Goal: Information Seeking & Learning: Learn about a topic

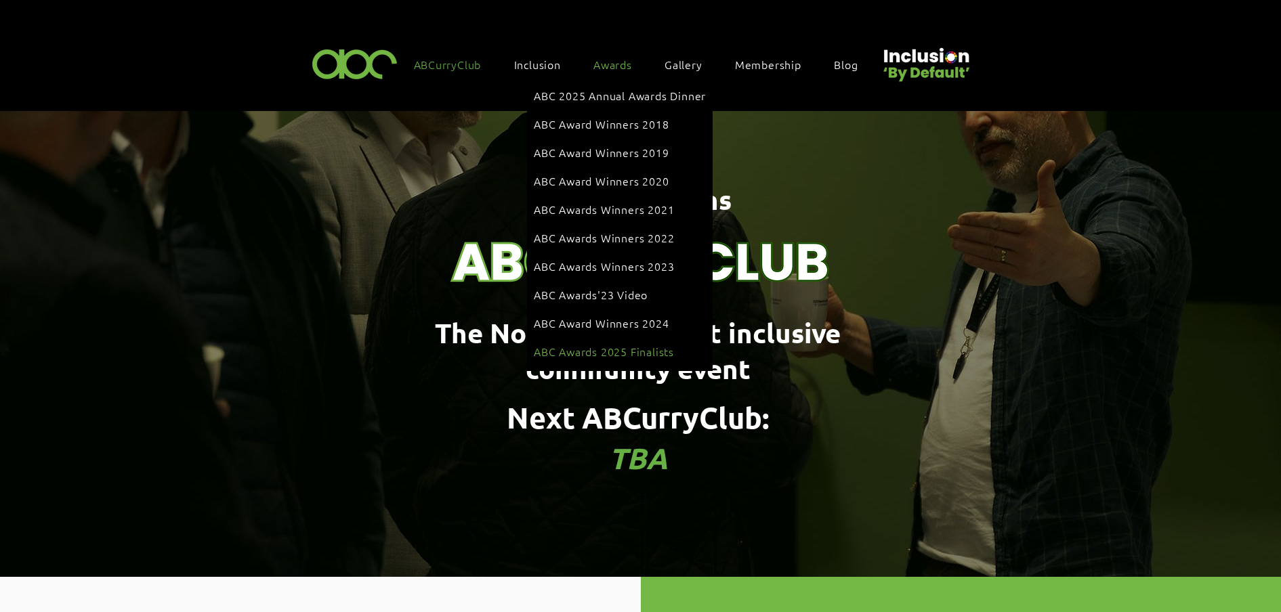
click at [621, 344] on span "ABC Awards 2025 Finalists" at bounding box center [604, 351] width 140 height 15
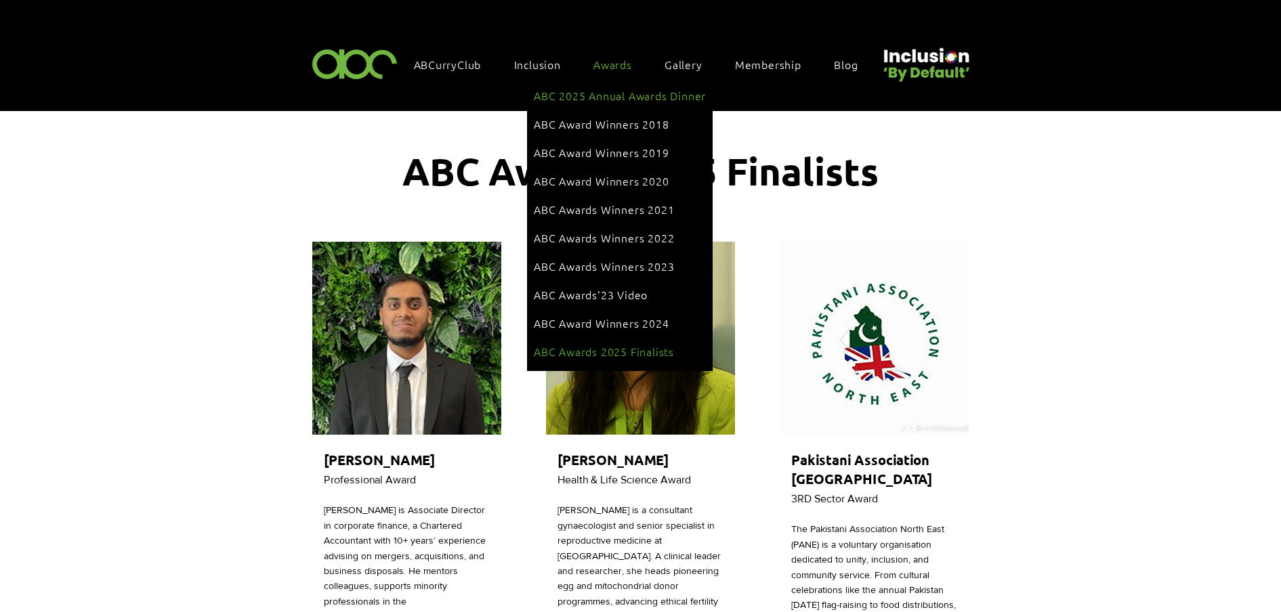
click at [608, 93] on span "ABC 2025 Annual Awards Dinner" at bounding box center [620, 95] width 172 height 15
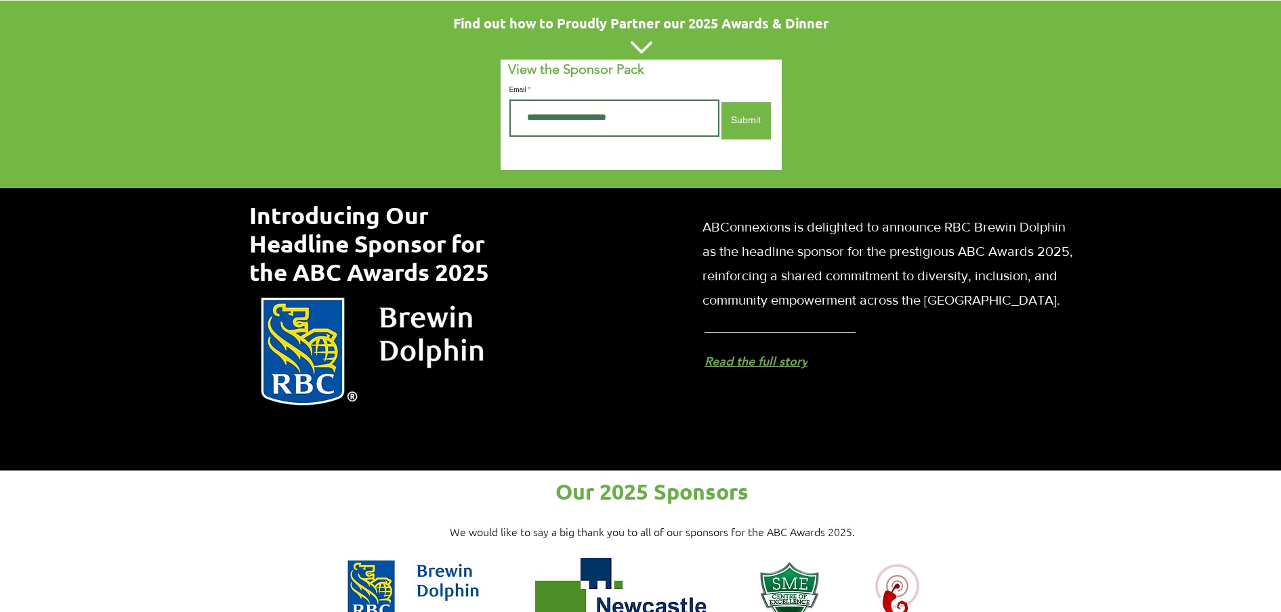
scroll to position [593, 0]
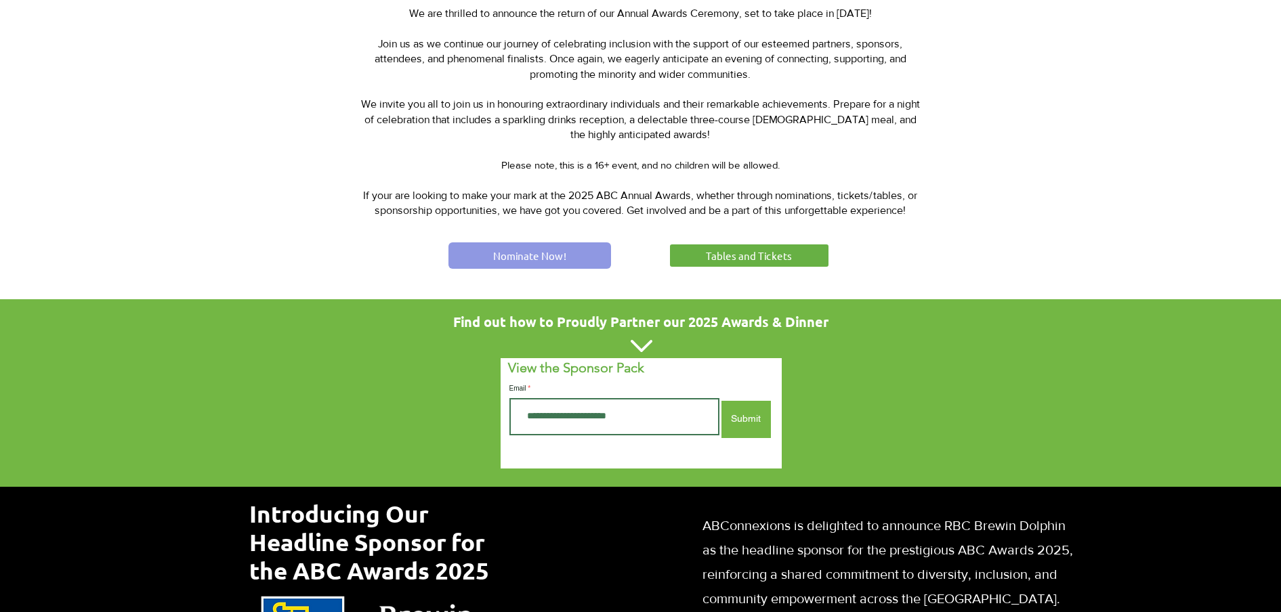
click at [534, 260] on link "Nominate Now!" at bounding box center [529, 255] width 163 height 26
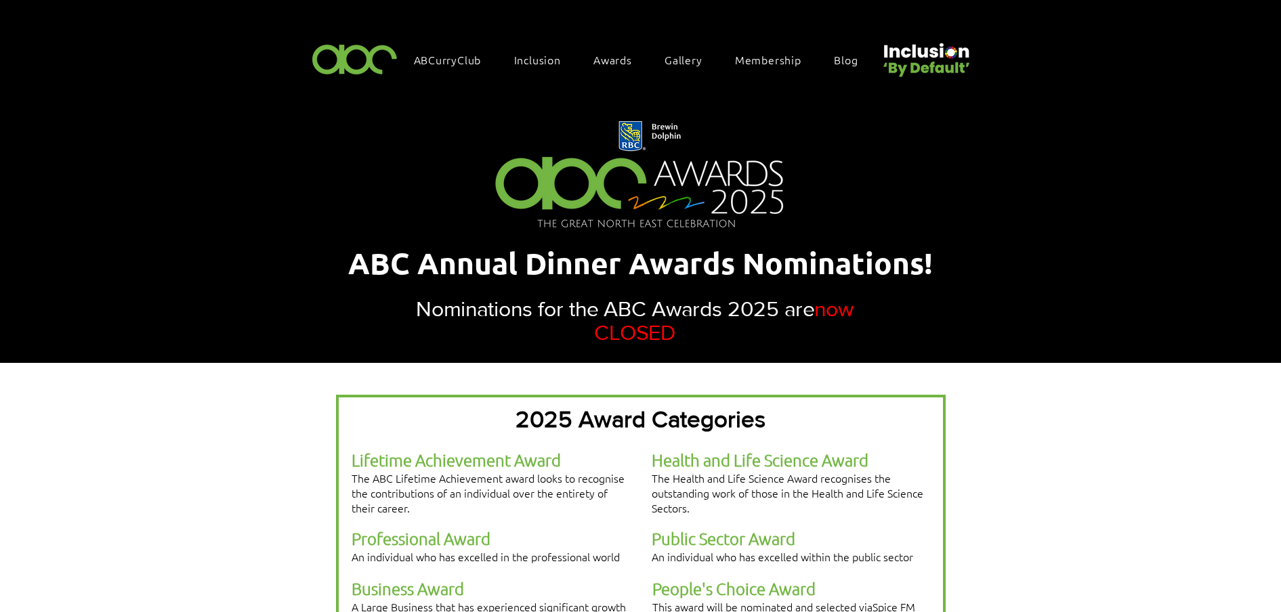
scroll to position [254, 0]
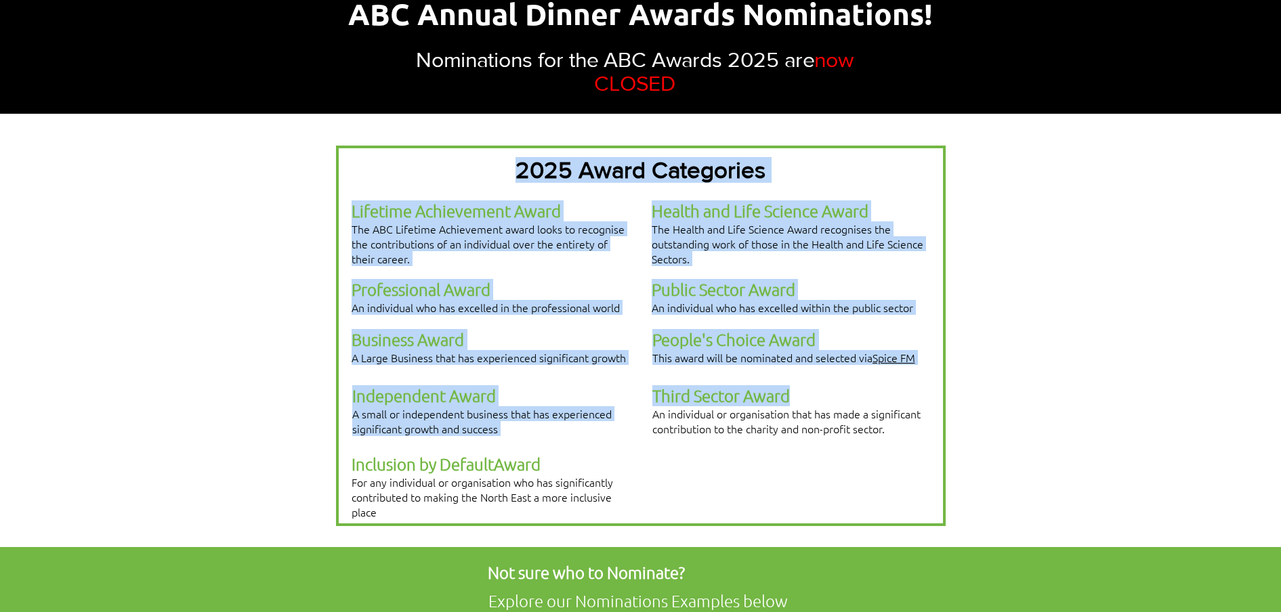
drag, startPoint x: 660, startPoint y: 366, endPoint x: 897, endPoint y: 371, distance: 237.1
click at [897, 371] on div "2025 Award Categories Lifetime Achievement Award The ABC Lifetime Achievement a…" at bounding box center [640, 336] width 609 height 381
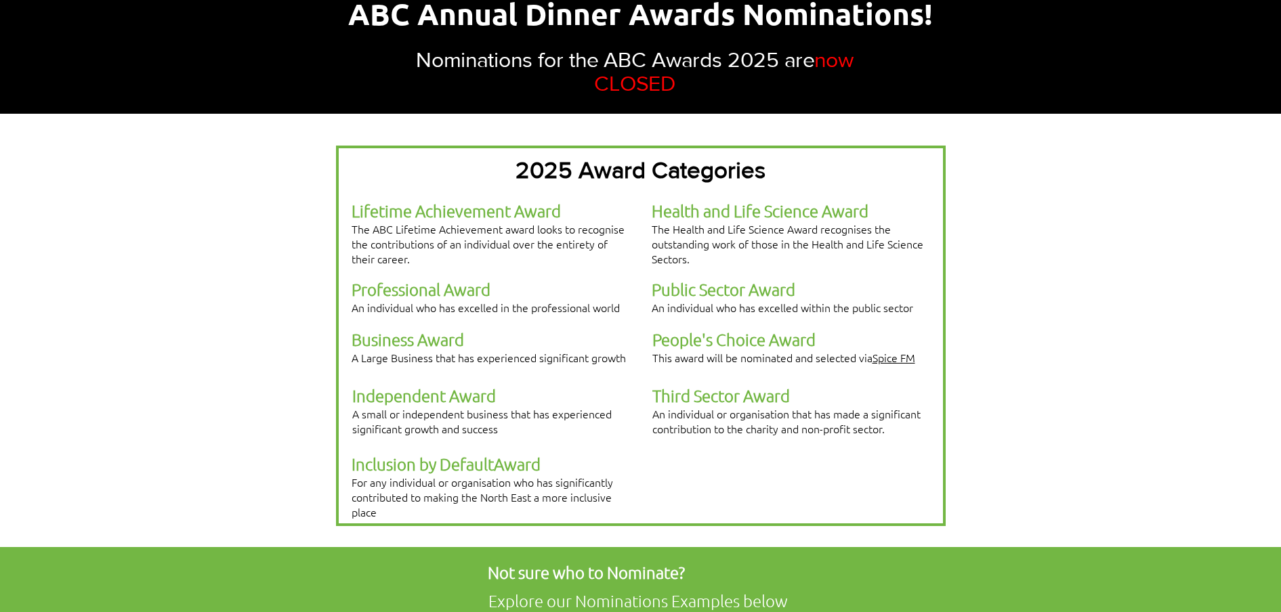
drag, startPoint x: 897, startPoint y: 371, endPoint x: 905, endPoint y: 395, distance: 25.1
click at [905, 406] on p "An individual or organisation that has made a significant contribution to the c…" at bounding box center [790, 421] width 277 height 30
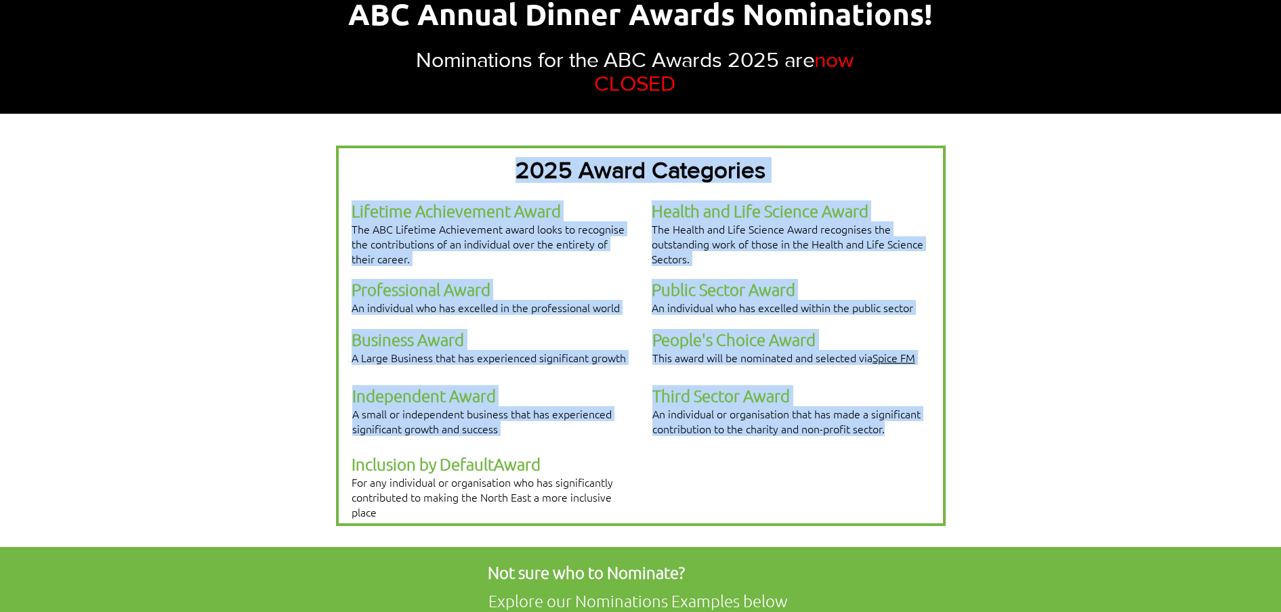
drag, startPoint x: 902, startPoint y: 394, endPoint x: 651, endPoint y: 366, distance: 252.8
click at [651, 366] on div "2025 Award Categories Lifetime Achievement Award The ABC Lifetime Achievement a…" at bounding box center [640, 336] width 609 height 381
drag, startPoint x: 651, startPoint y: 366, endPoint x: 660, endPoint y: 365, distance: 8.9
click at [660, 385] on span "Third Sector Award" at bounding box center [720, 395] width 137 height 20
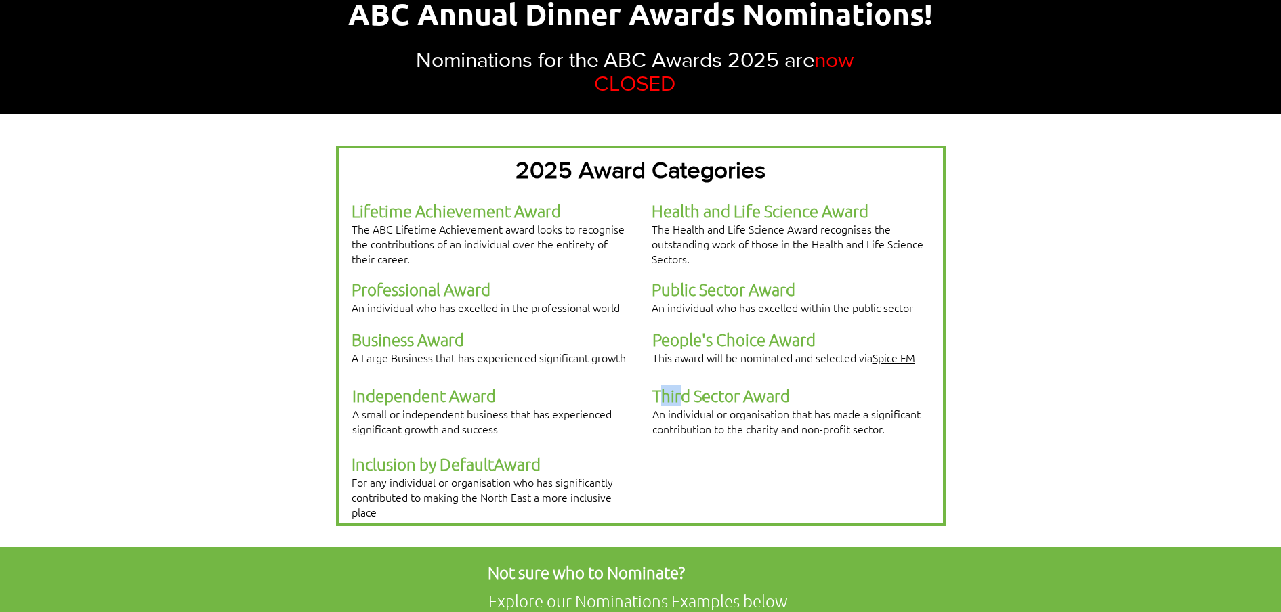
drag, startPoint x: 658, startPoint y: 365, endPoint x: 681, endPoint y: 369, distance: 24.0
click at [681, 385] on span "Third Sector Award" at bounding box center [720, 395] width 137 height 20
drag, startPoint x: 681, startPoint y: 369, endPoint x: 653, endPoint y: 366, distance: 28.6
click at [653, 385] on span "Third Sector Award" at bounding box center [720, 395] width 137 height 20
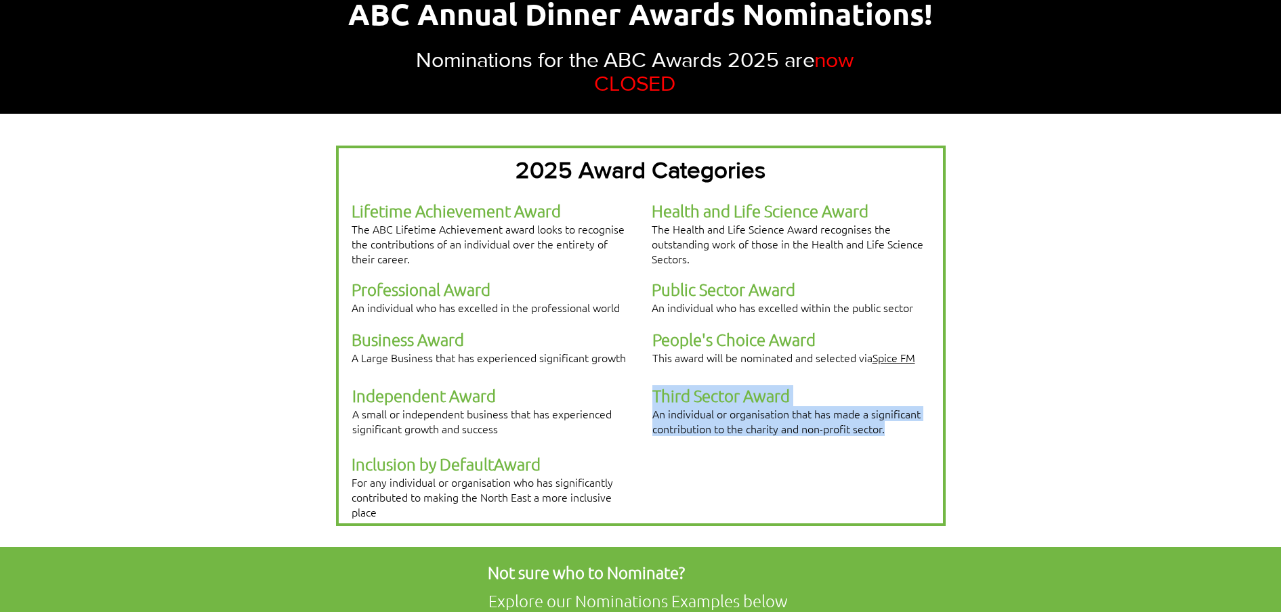
drag, startPoint x: 656, startPoint y: 366, endPoint x: 897, endPoint y: 394, distance: 243.4
click at [897, 394] on div "Third Sector Award An individual or organisation that has made a significant co…" at bounding box center [790, 410] width 277 height 51
copy div "Third Sector Award An individual or organisation that has made a significant co…"
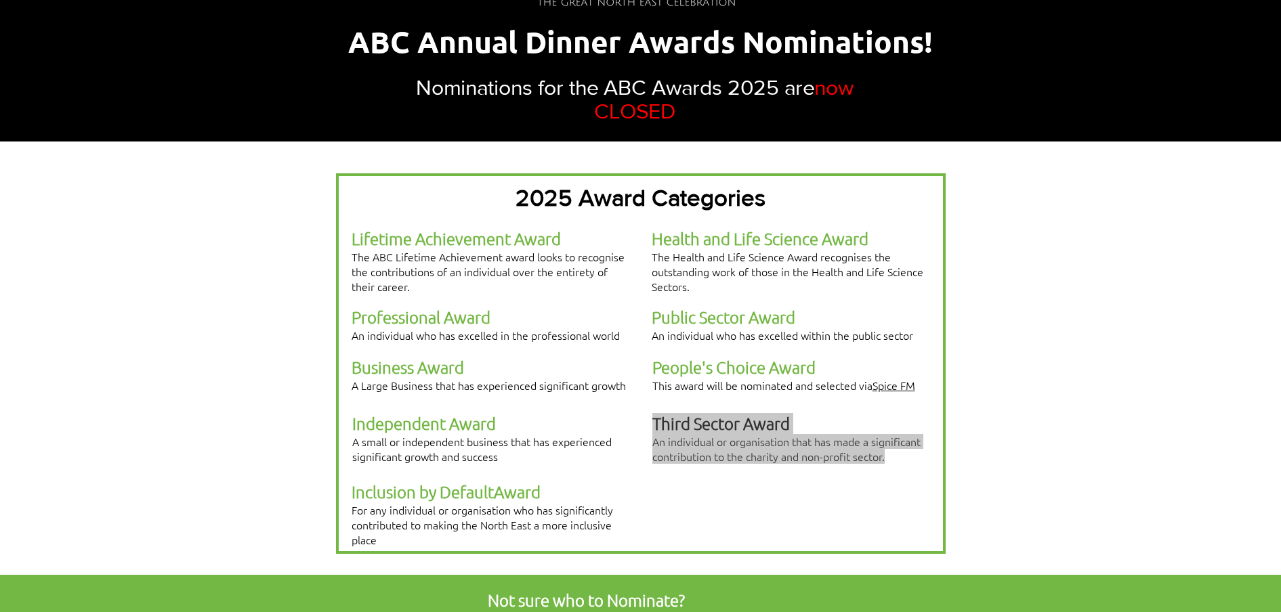
scroll to position [0, 0]
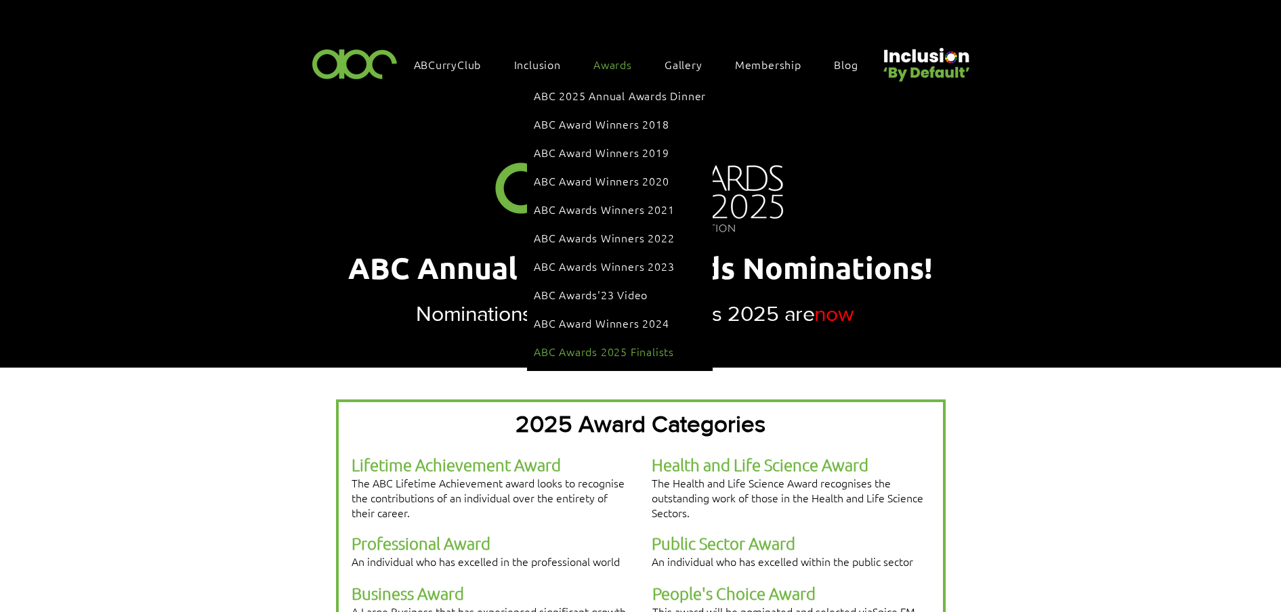
click at [630, 344] on span "ABC Awards 2025 Finalists" at bounding box center [604, 351] width 140 height 15
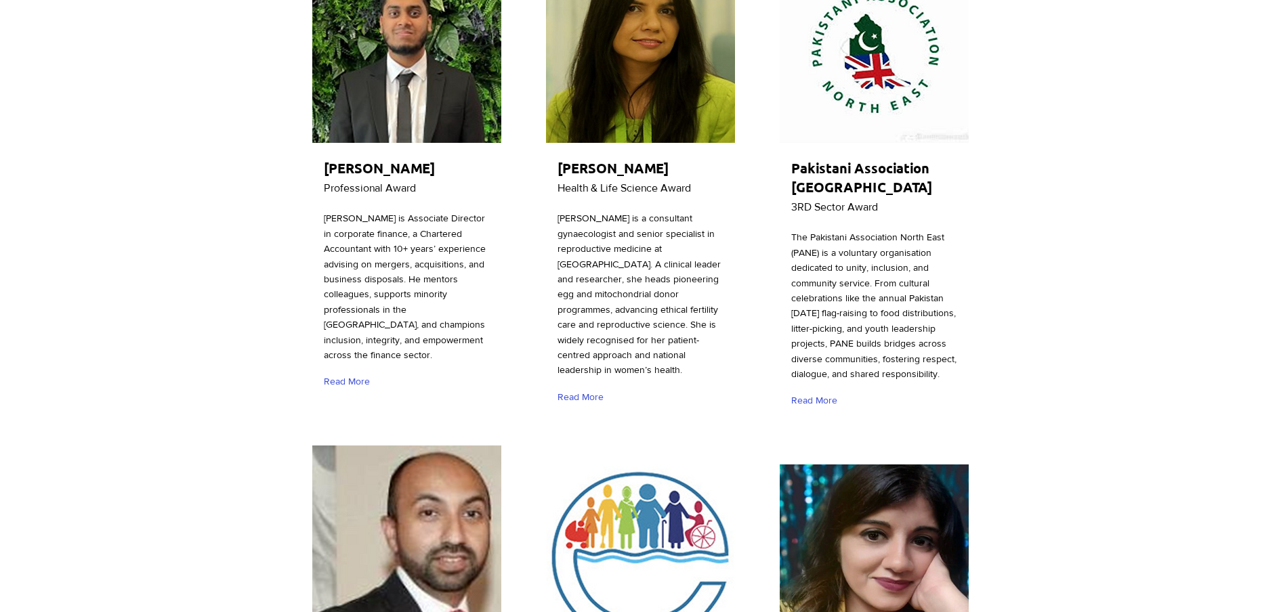
scroll to position [339, 0]
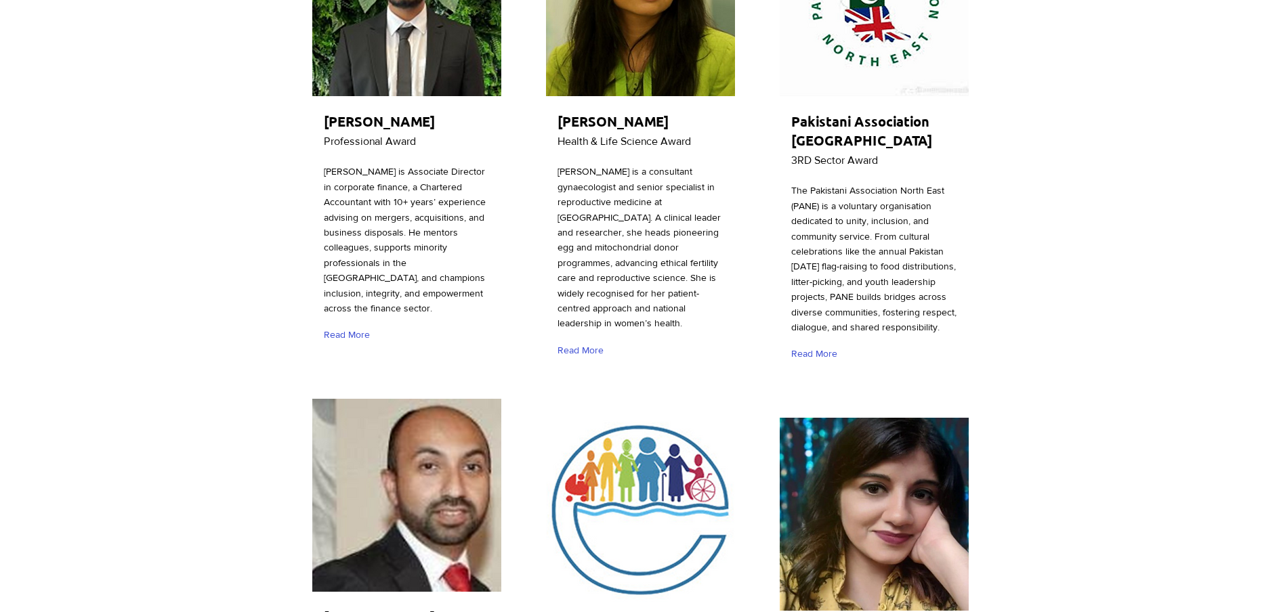
drag, startPoint x: 793, startPoint y: 116, endPoint x: 886, endPoint y: 335, distance: 237.2
click at [886, 335] on div "Pakistani Association North East 3RD Sector Award The Pakistani Association Nor…" at bounding box center [873, 137] width 193 height 474
copy div "Pakistani Association North East 3RD Sector Award The Pakistani Association Nor…"
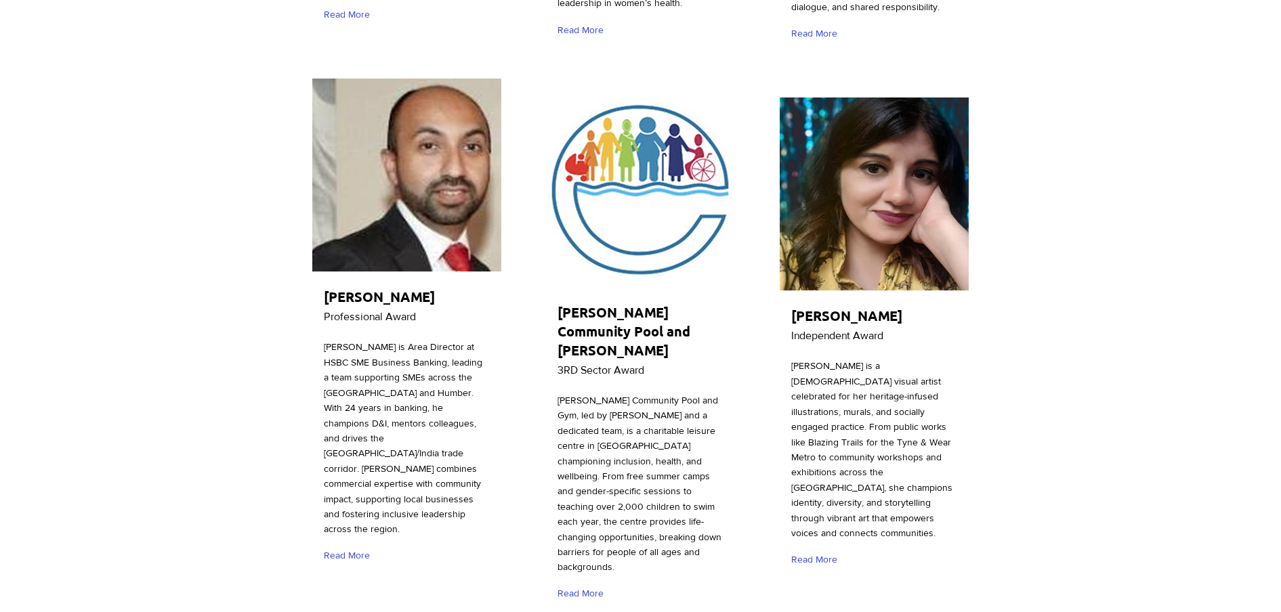
scroll to position [677, 0]
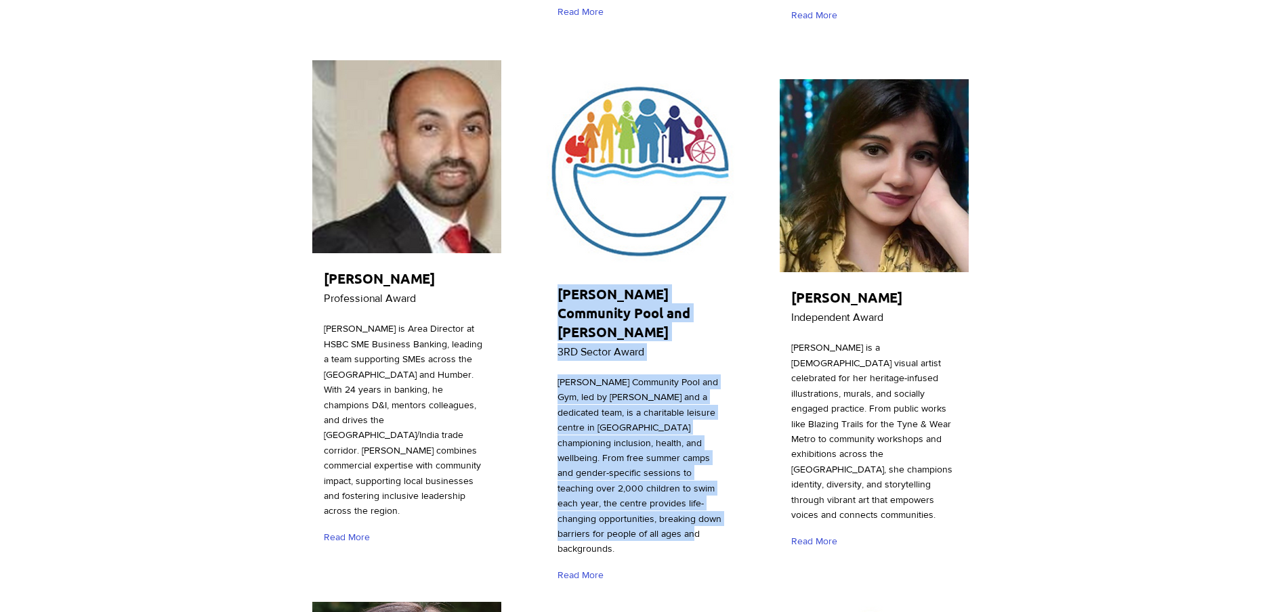
drag, startPoint x: 559, startPoint y: 308, endPoint x: 679, endPoint y: 530, distance: 251.5
click at [679, 530] on div "[PERSON_NAME] Community Pool and [PERSON_NAME] 3RD Sector Award [PERSON_NAME] C…" at bounding box center [640, 334] width 193 height 523
copy div "[PERSON_NAME] Community Pool and [PERSON_NAME] 3RD Sector Award [PERSON_NAME] C…"
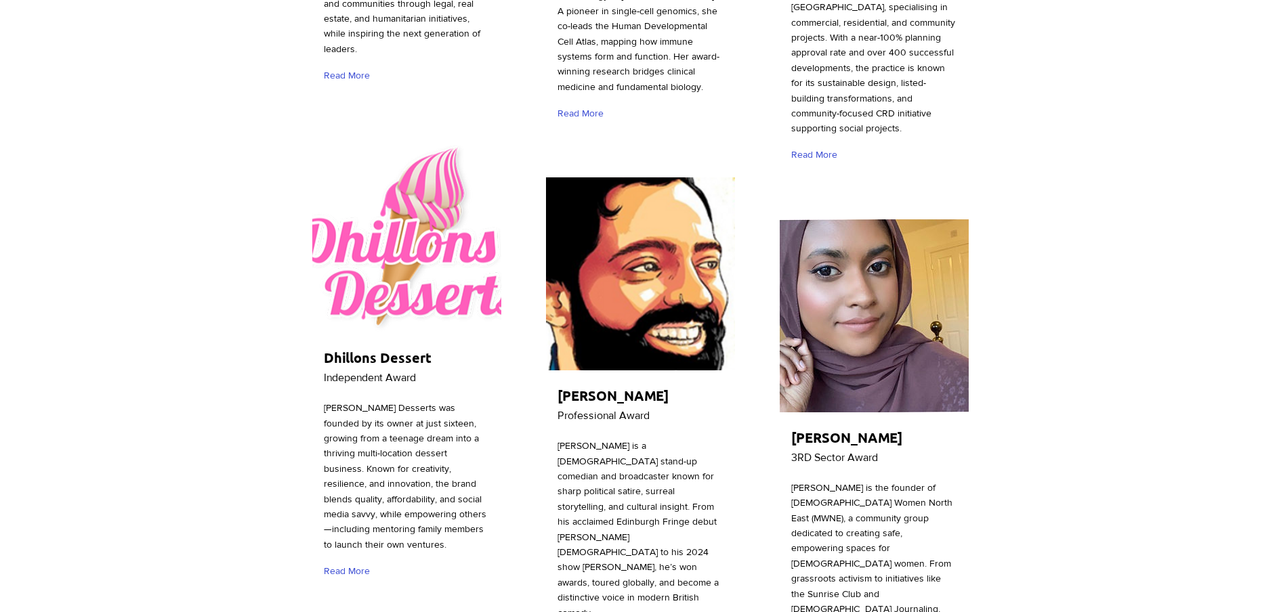
scroll to position [2709, 0]
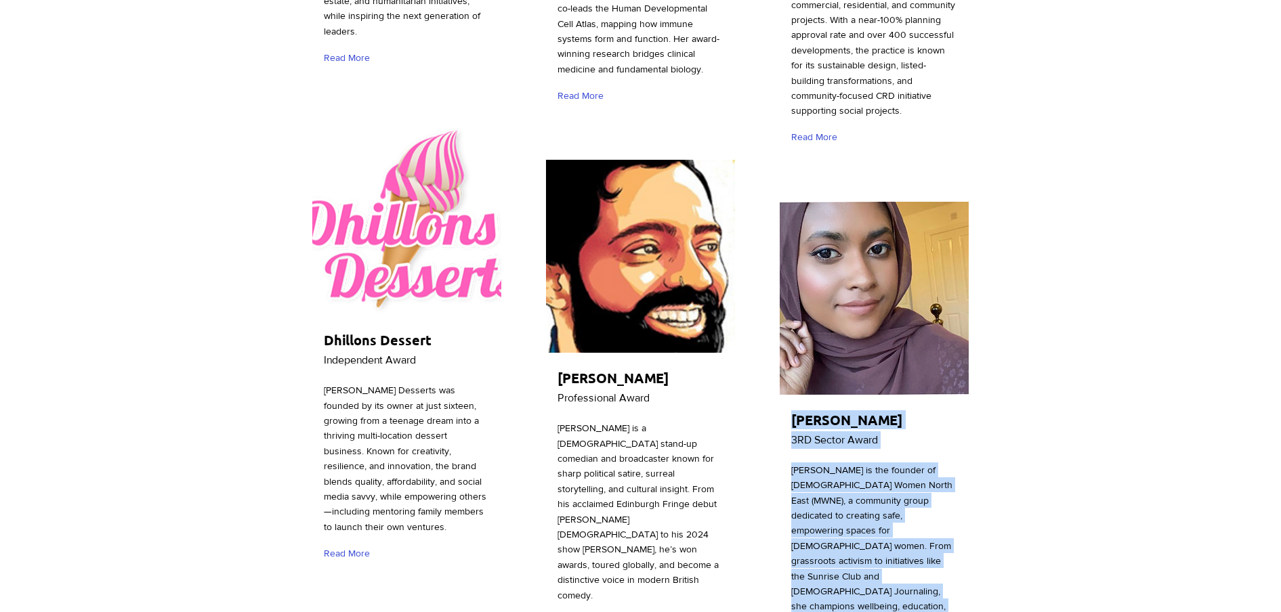
drag, startPoint x: 792, startPoint y: 356, endPoint x: 981, endPoint y: 545, distance: 267.2
copy div "[PERSON_NAME] 3RD Sector Award [PERSON_NAME] is the founder of [DEMOGRAPHIC_DAT…"
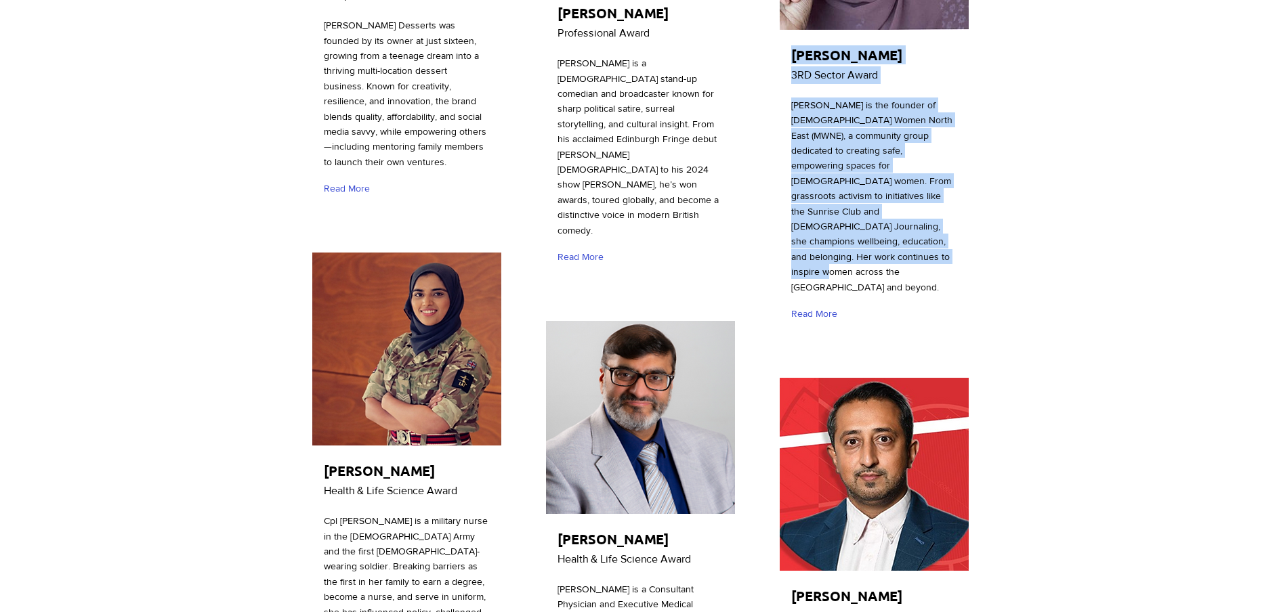
scroll to position [3047, 0]
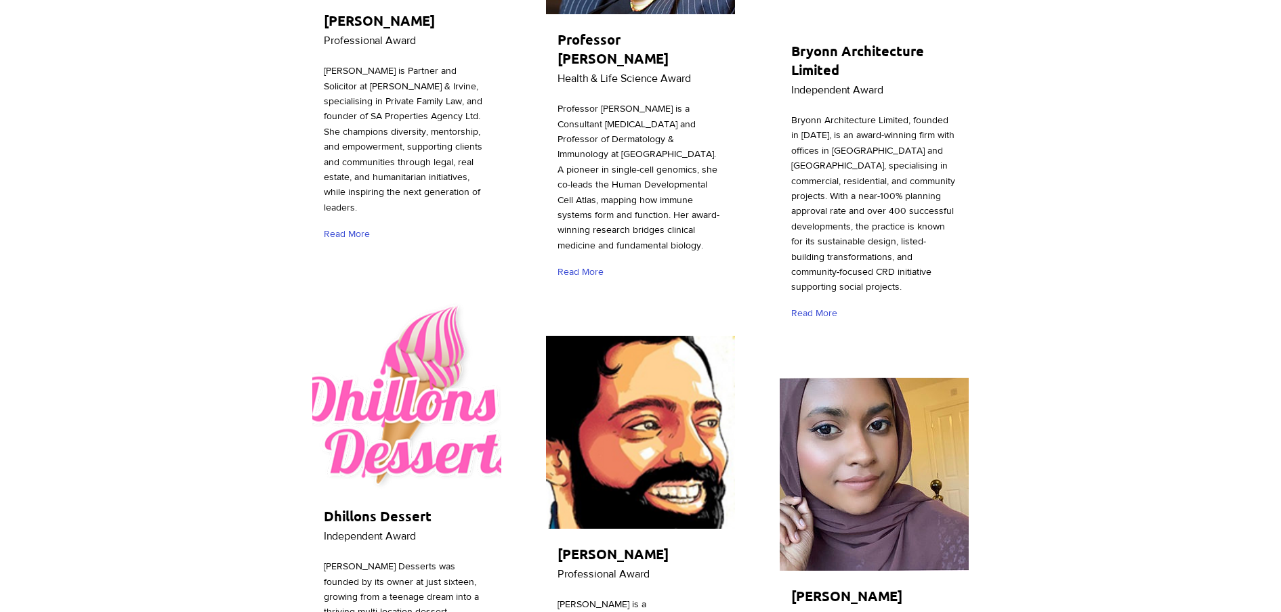
scroll to position [2508, 0]
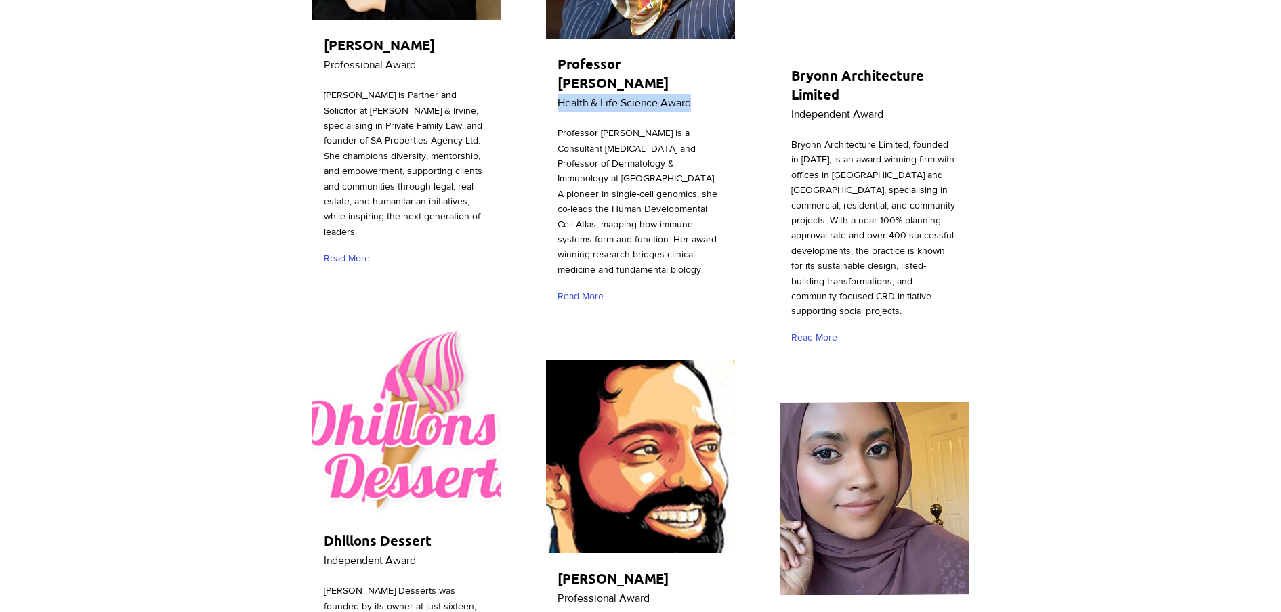
drag, startPoint x: 715, startPoint y: 78, endPoint x: 557, endPoint y: 70, distance: 158.0
click at [557, 94] on p "Health & Life Science Award" at bounding box center [645, 103] width 177 height 18
copy span "Health & Life Science Award"
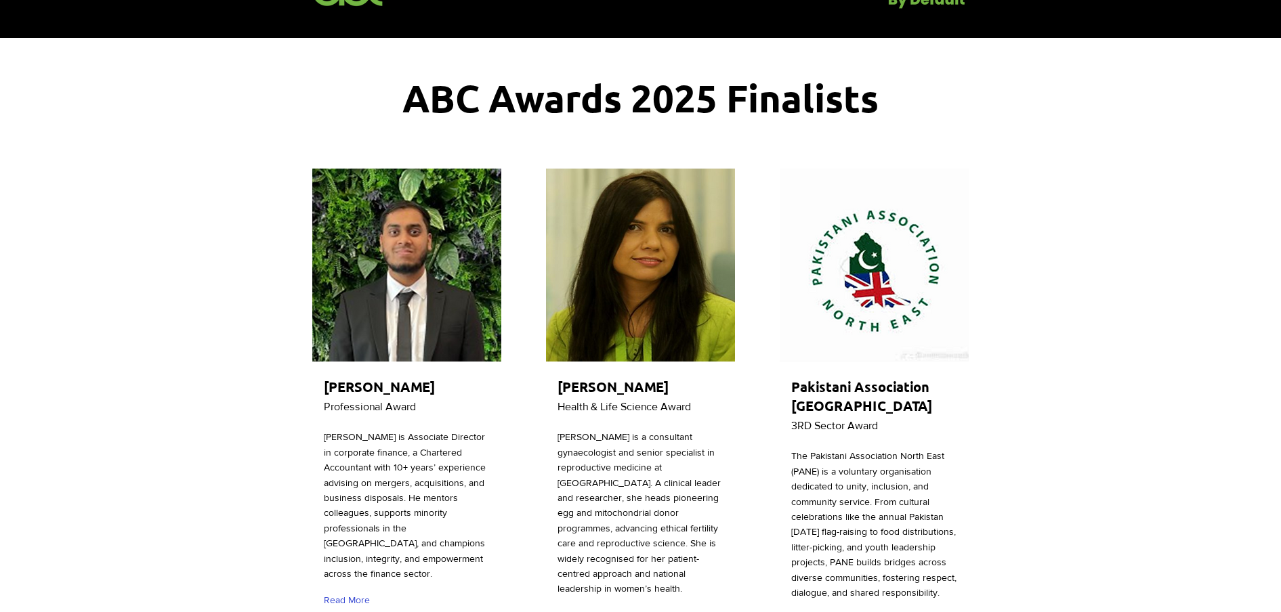
scroll to position [0, 0]
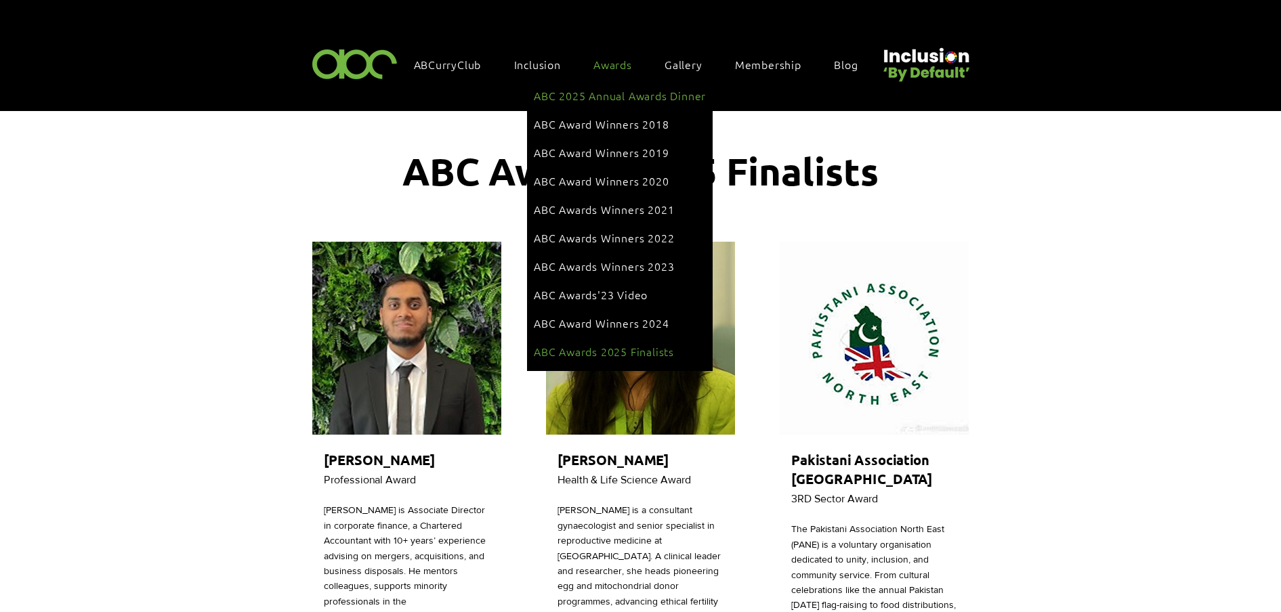
click at [611, 100] on link "ABC 2025 Annual Awards Dinner" at bounding box center [620, 96] width 172 height 26
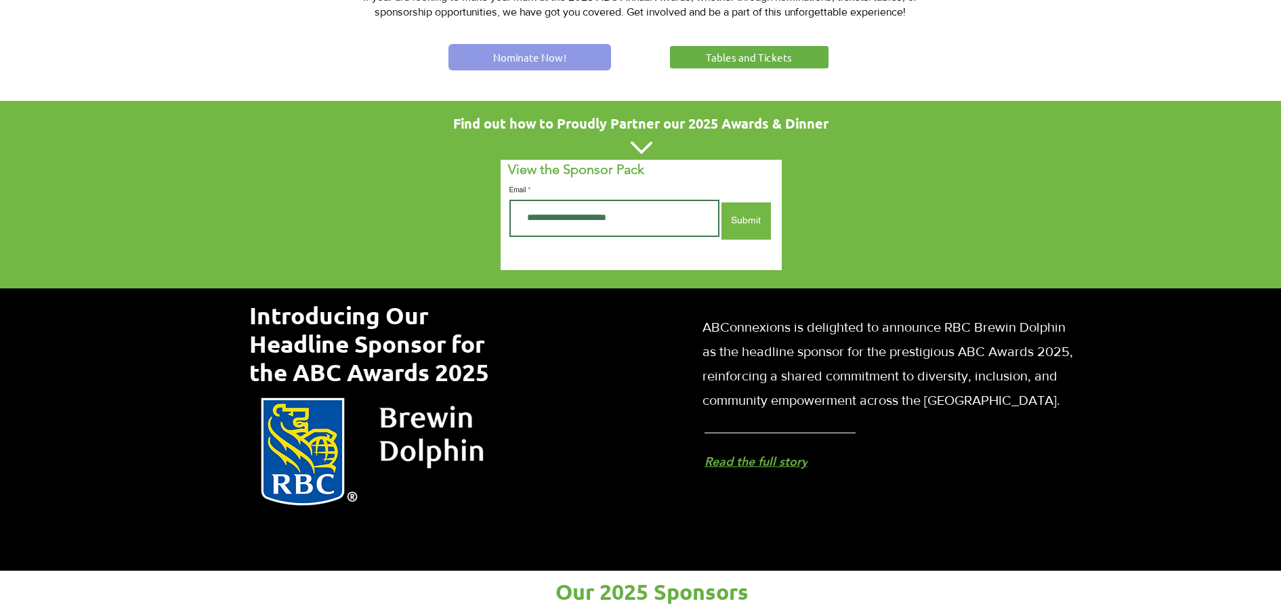
scroll to position [762, 0]
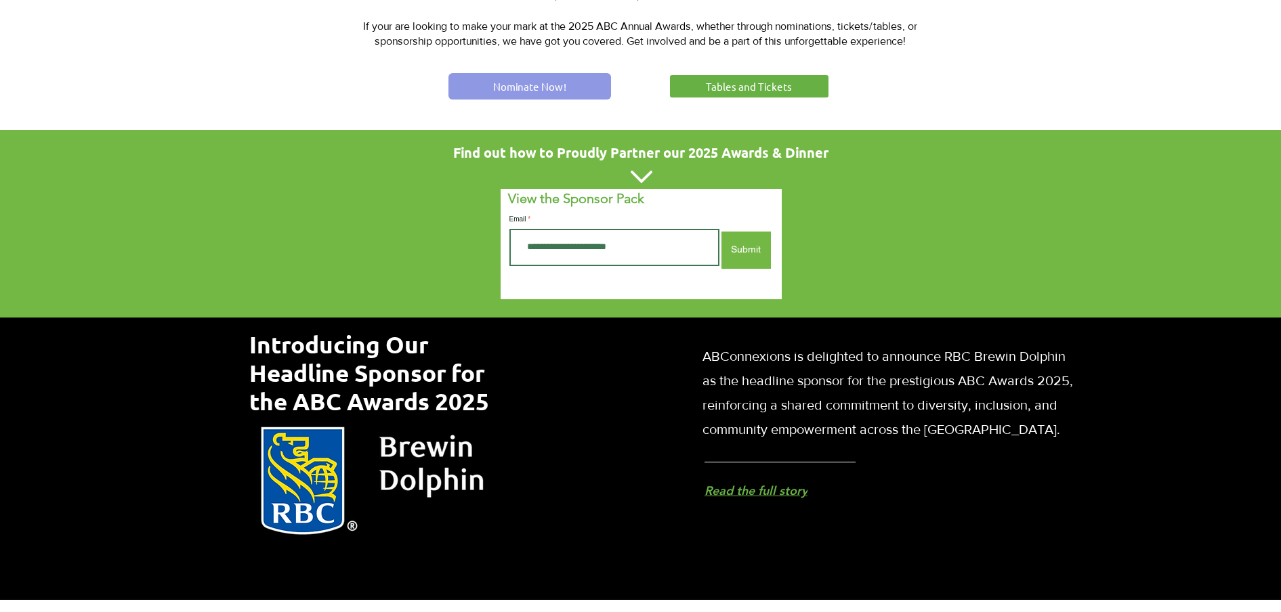
click at [500, 81] on span "Nominate Now!" at bounding box center [529, 86] width 73 height 14
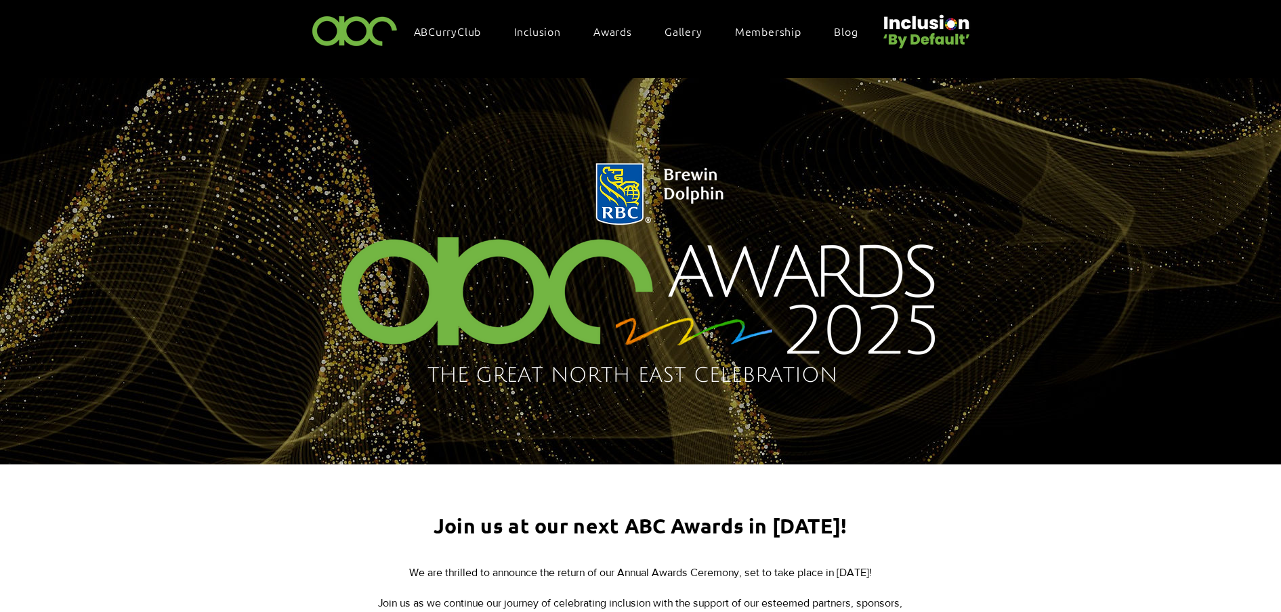
scroll to position [10, 0]
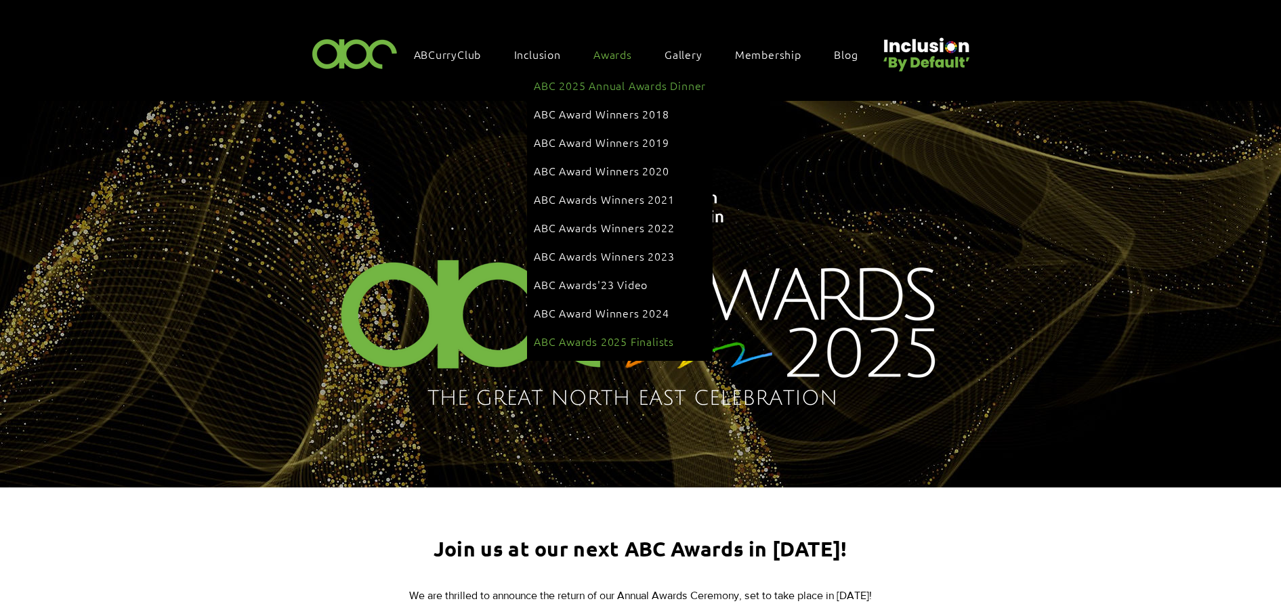
click at [666, 334] on span "ABC Awards 2025 Finalists" at bounding box center [604, 341] width 140 height 15
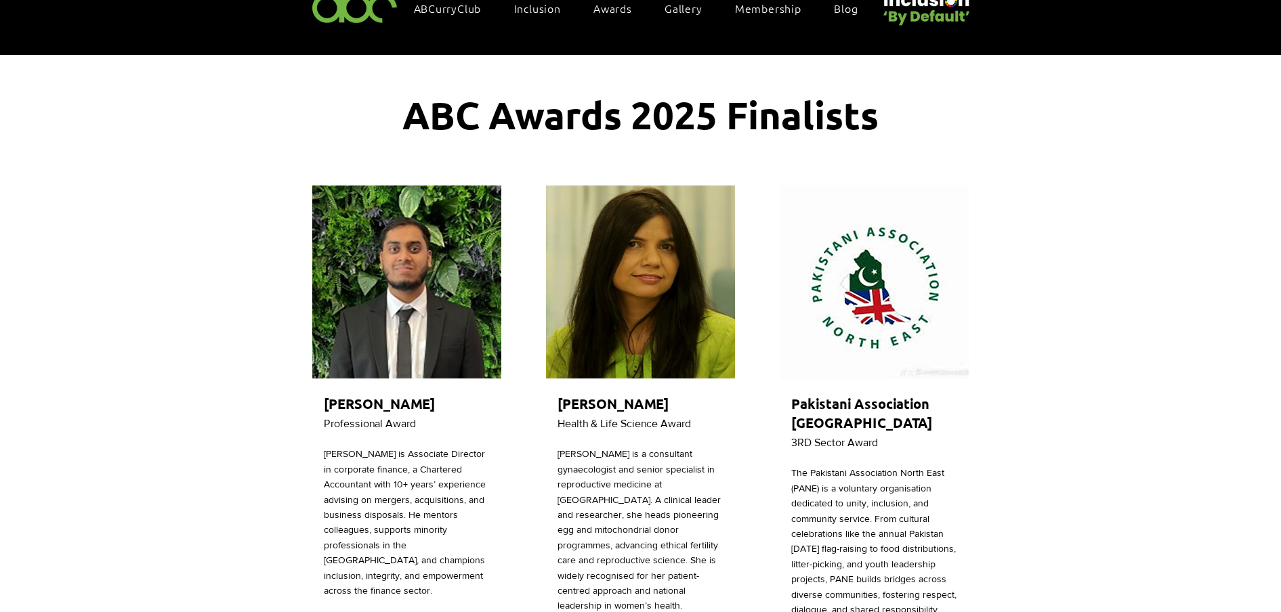
scroll to position [169, 0]
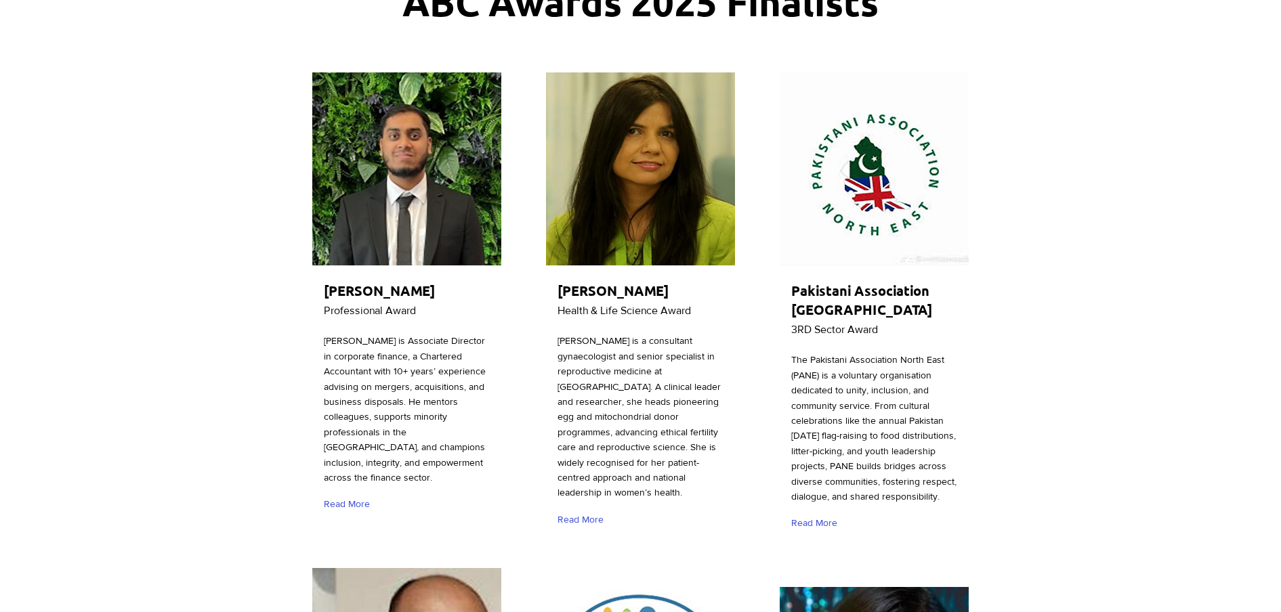
drag, startPoint x: 557, startPoint y: 288, endPoint x: 714, endPoint y: 509, distance: 271.0
click at [714, 509] on div "[PERSON_NAME] Health & Life Science Award [PERSON_NAME] is a consultant gynaeco…" at bounding box center [640, 305] width 193 height 470
copy div "[PERSON_NAME] Health & Life Science Award [PERSON_NAME] is a consultant gynaeco…"
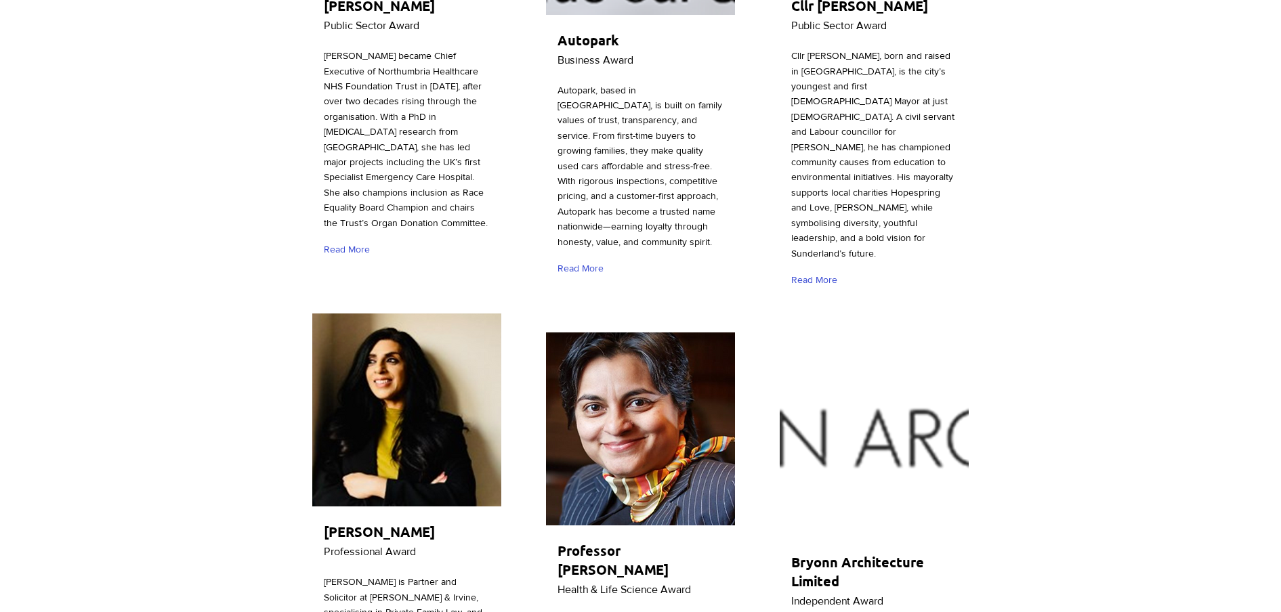
scroll to position [2286, 0]
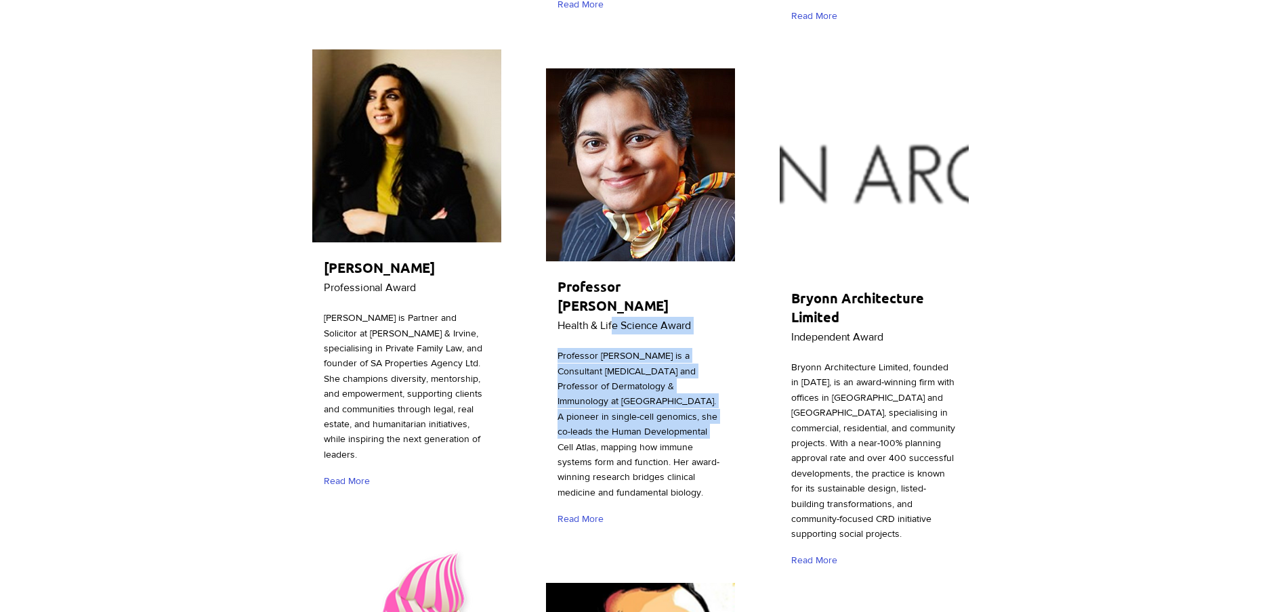
drag, startPoint x: 553, startPoint y: 253, endPoint x: 677, endPoint y: 395, distance: 189.1
click at [677, 395] on div "Professor [PERSON_NAME] Health & Life Science Award Professor [PERSON_NAME] is …" at bounding box center [640, 303] width 193 height 474
drag, startPoint x: 677, startPoint y: 395, endPoint x: 553, endPoint y: 259, distance: 184.6
click at [553, 259] on div "Professor [PERSON_NAME] Health & Life Science Award Professor [PERSON_NAME] is …" at bounding box center [640, 303] width 193 height 474
copy div "Professor [PERSON_NAME] Health & Life Science Award Professor [PERSON_NAME] is …"
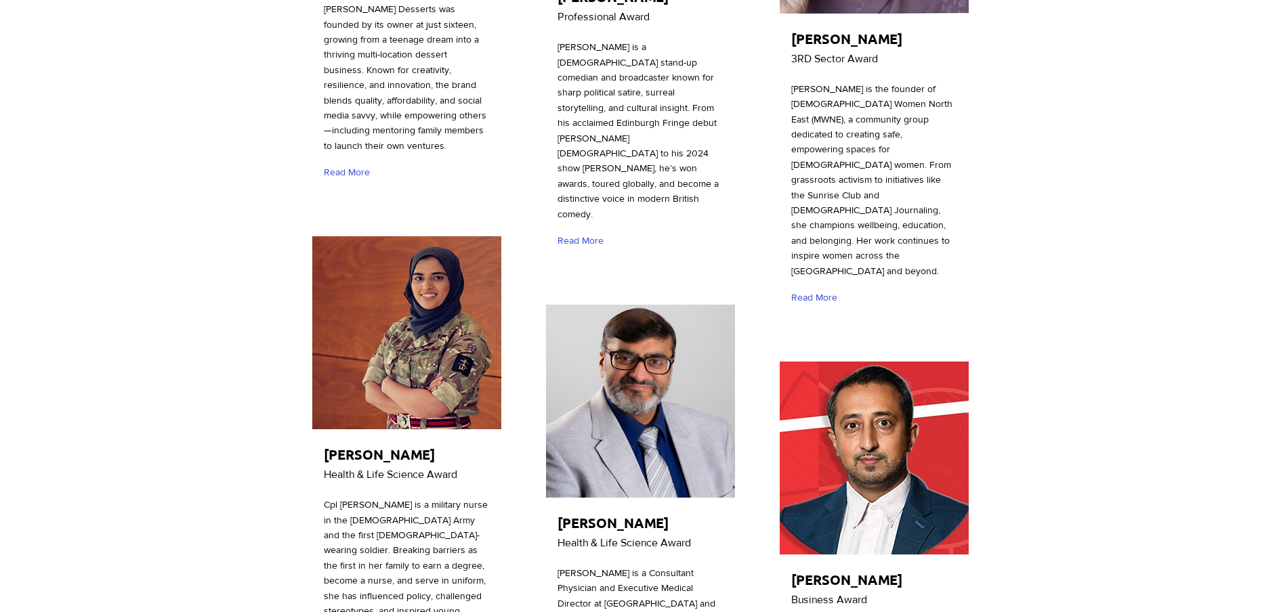
scroll to position [3132, 0]
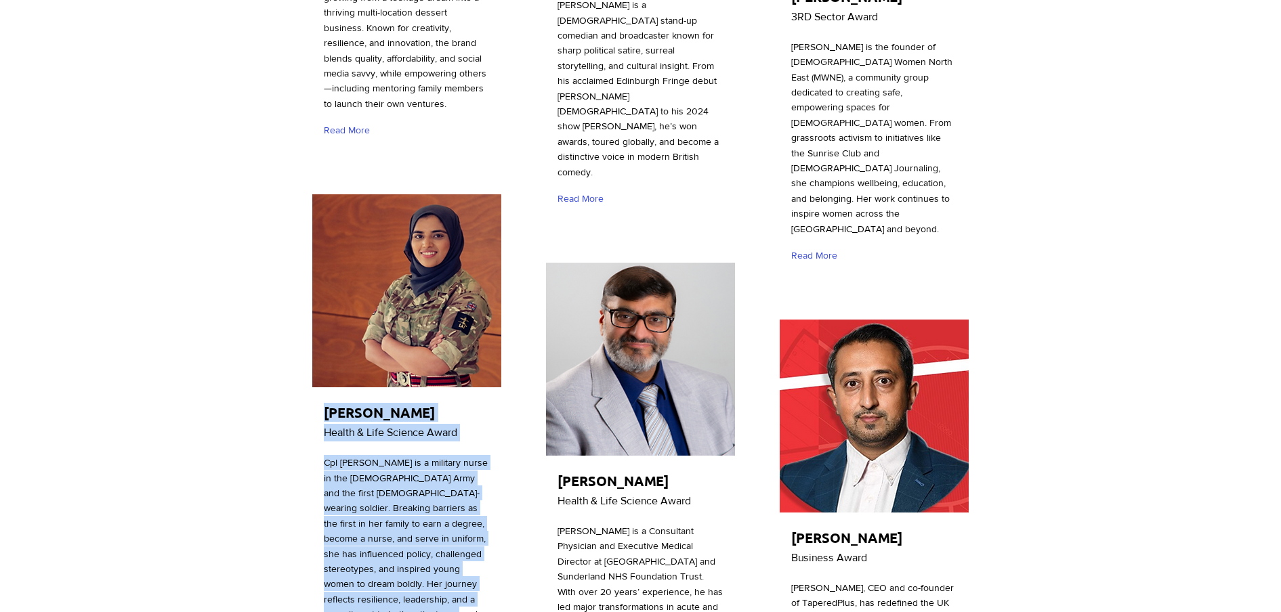
drag, startPoint x: 322, startPoint y: 334, endPoint x: 452, endPoint y: 541, distance: 244.3
click at [452, 541] on div "[PERSON_NAME] Health & Life Science Award Cpl [PERSON_NAME] is a military nurse…" at bounding box center [406, 435] width 193 height 486
copy div "[PERSON_NAME] Health & Life Science Award Cpl [PERSON_NAME] is a military nurse…"
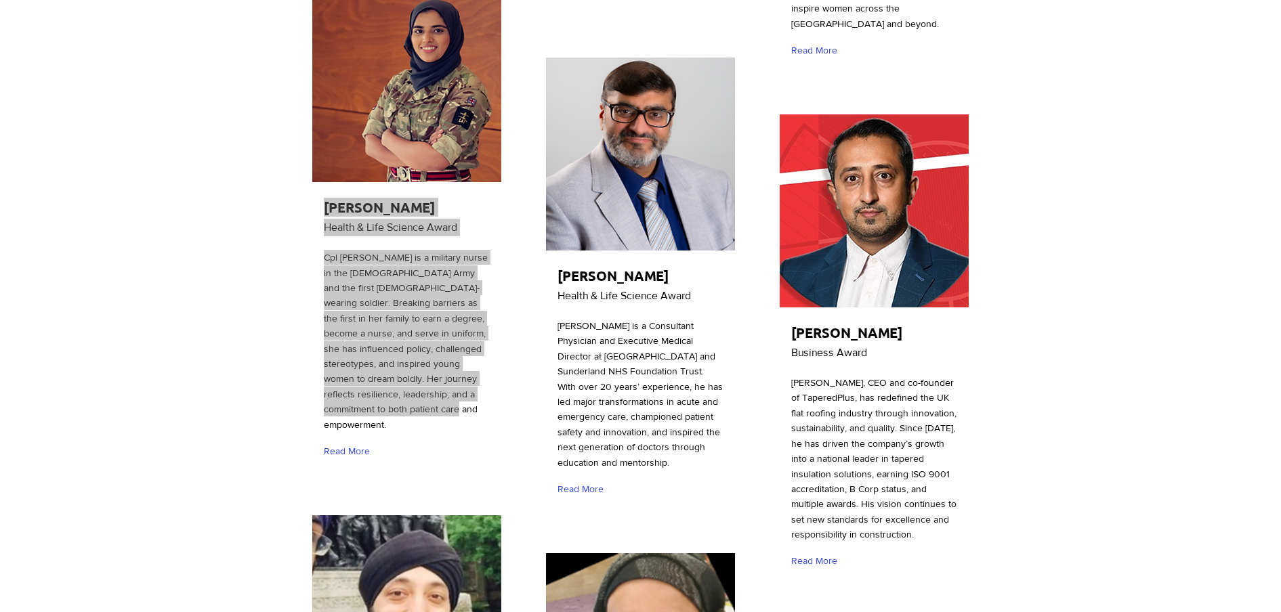
scroll to position [3386, 0]
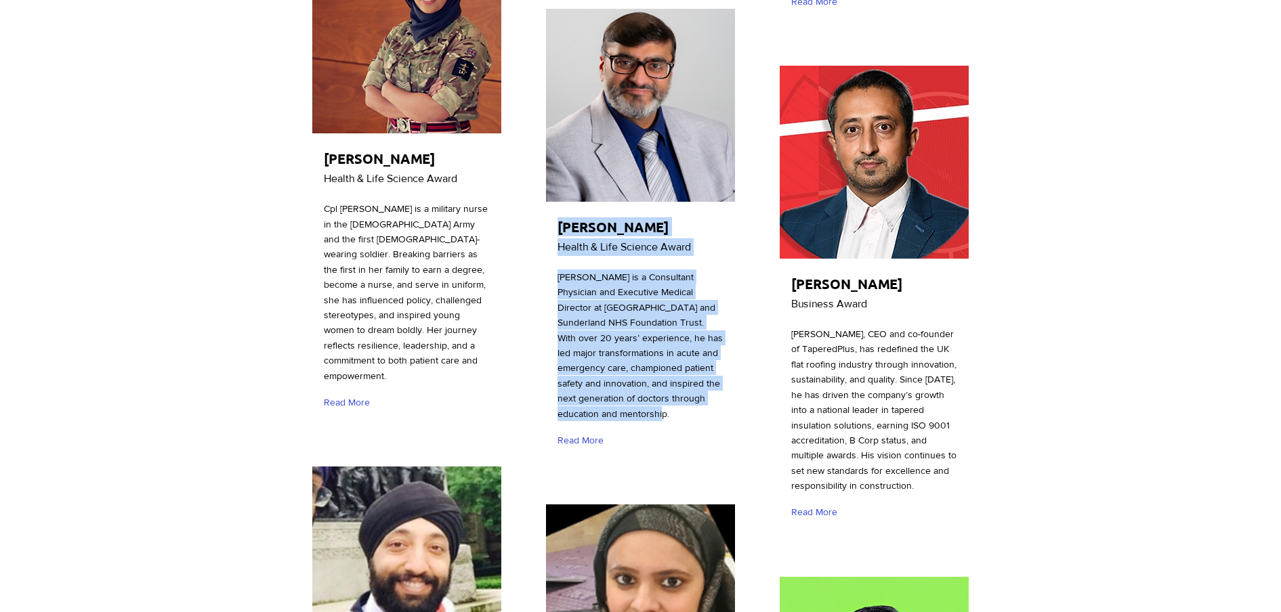
drag, startPoint x: 554, startPoint y: 162, endPoint x: 675, endPoint y: 351, distance: 224.5
click at [675, 351] on div "[PERSON_NAME] Health & Life Science Award [PERSON_NAME] is a Consultant Physici…" at bounding box center [640, 233] width 193 height 455
copy div "[PERSON_NAME] Health & Life Science Award [PERSON_NAME] is a Consultant Physici…"
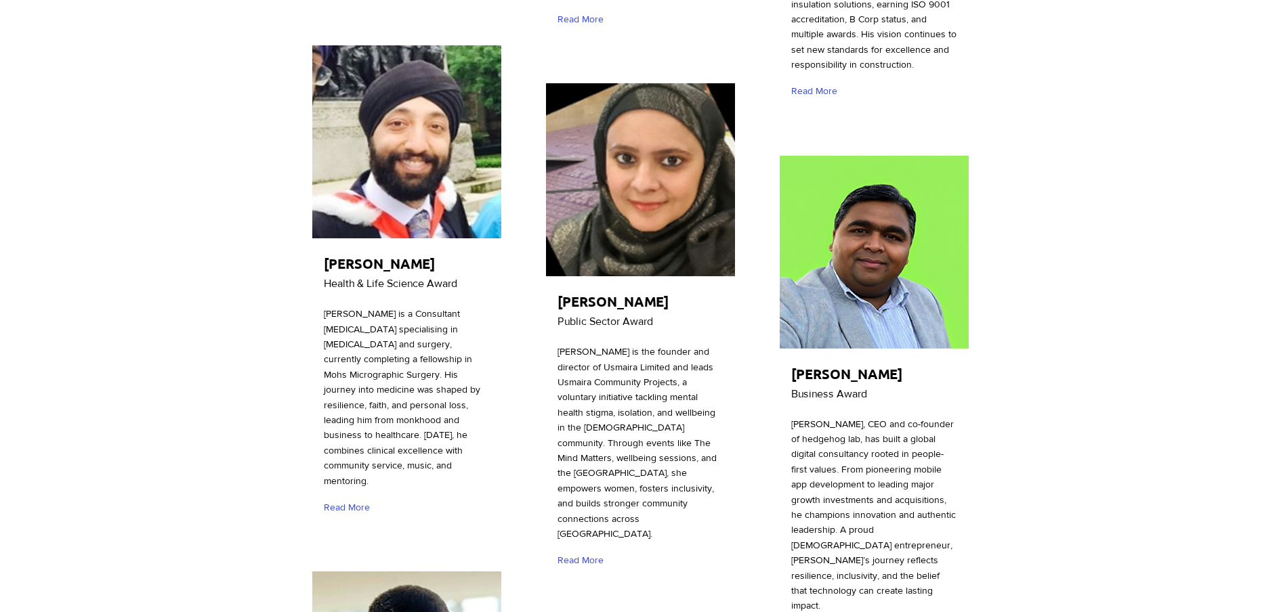
scroll to position [3809, 0]
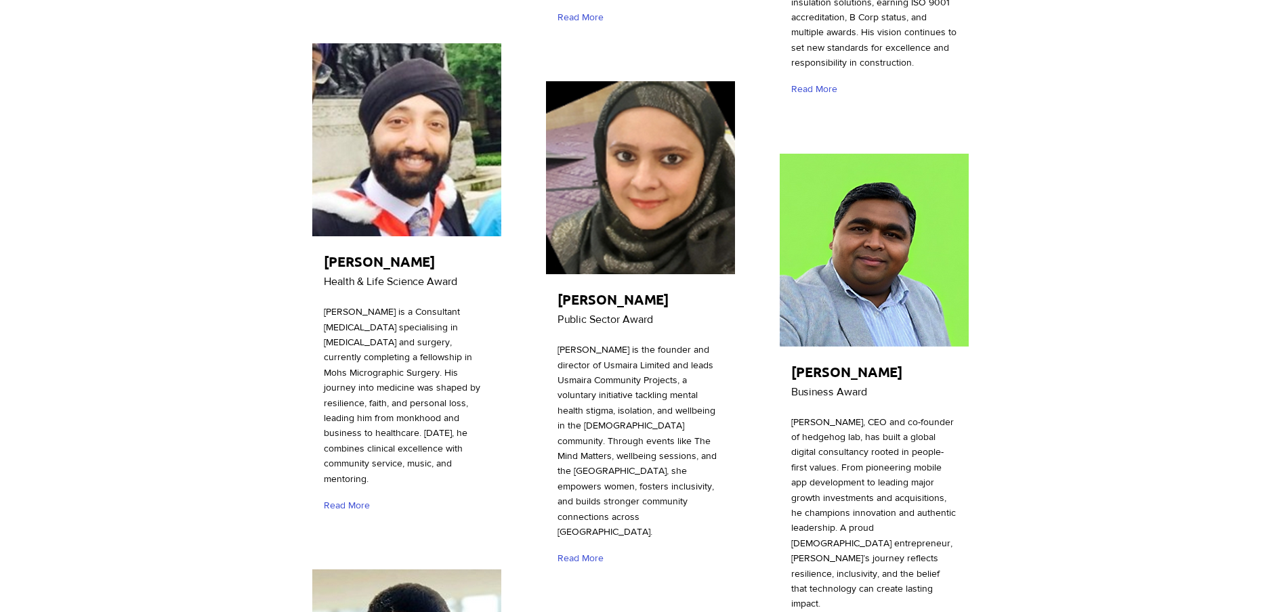
drag, startPoint x: 319, startPoint y: 168, endPoint x: 466, endPoint y: 372, distance: 251.8
click at [466, 372] on div "[PERSON_NAME] Health & Life Science Award [PERSON_NAME] is a Consultant [MEDICA…" at bounding box center [406, 284] width 193 height 486
copy div "[PERSON_NAME] Health & Life Science Award [PERSON_NAME] is a Consultant [MEDICA…"
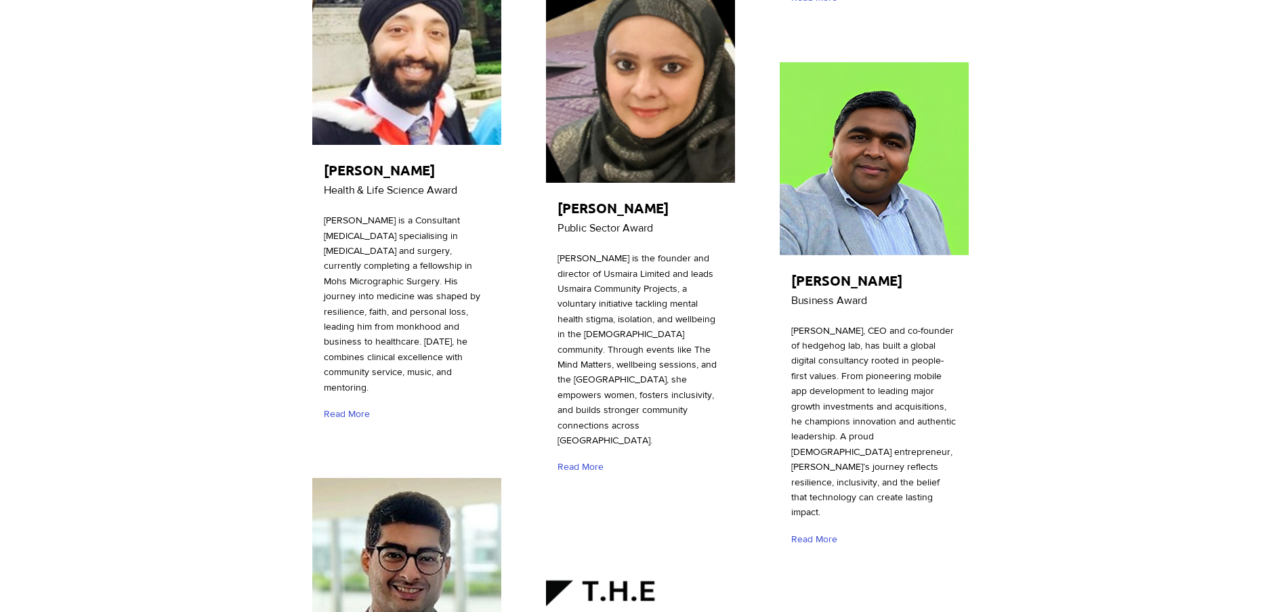
scroll to position [4063, 0]
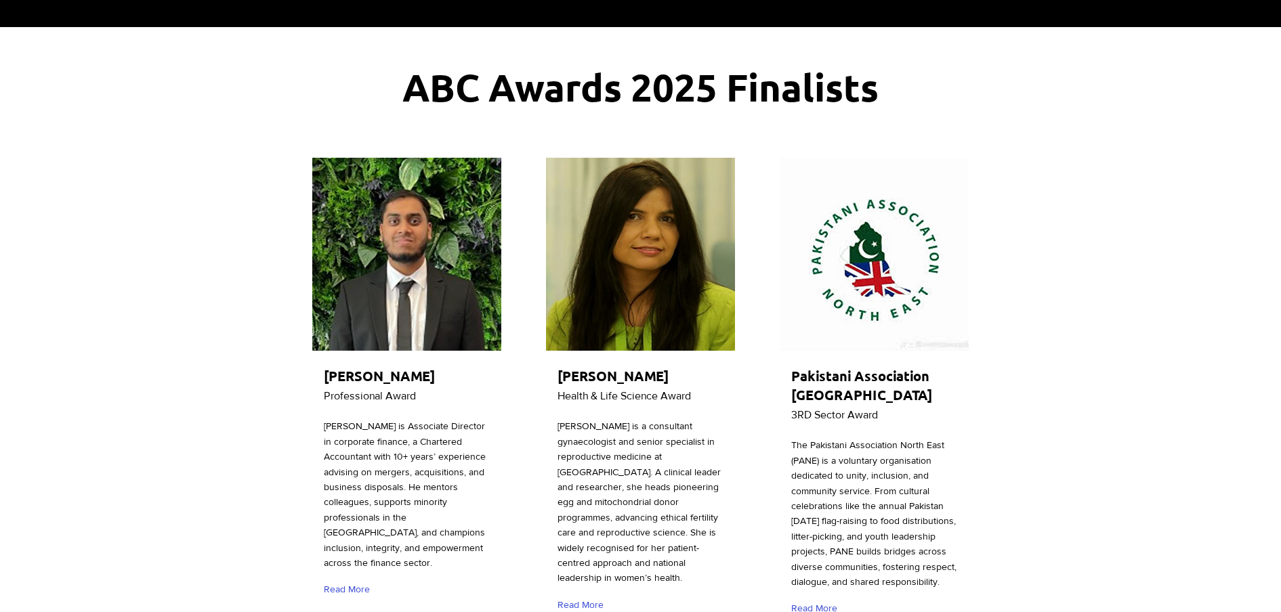
scroll to position [0, 0]
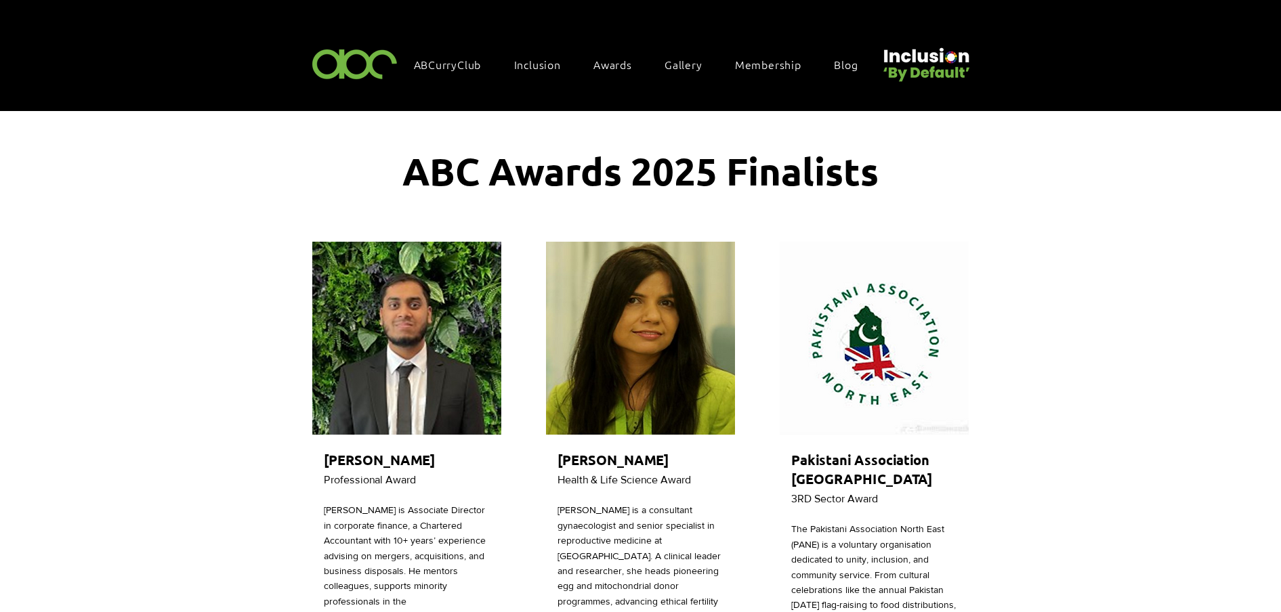
click at [572, 148] on span "ABC Awards 2025 Finalists" at bounding box center [640, 170] width 476 height 47
click at [634, 167] on span "ABC Awards 2025 Finalists" at bounding box center [640, 170] width 476 height 47
drag, startPoint x: 638, startPoint y: 167, endPoint x: 709, endPoint y: 167, distance: 71.1
click at [709, 167] on span "ABC Awards 2025 Finalists" at bounding box center [640, 170] width 476 height 47
drag, startPoint x: 709, startPoint y: 167, endPoint x: 623, endPoint y: 134, distance: 92.2
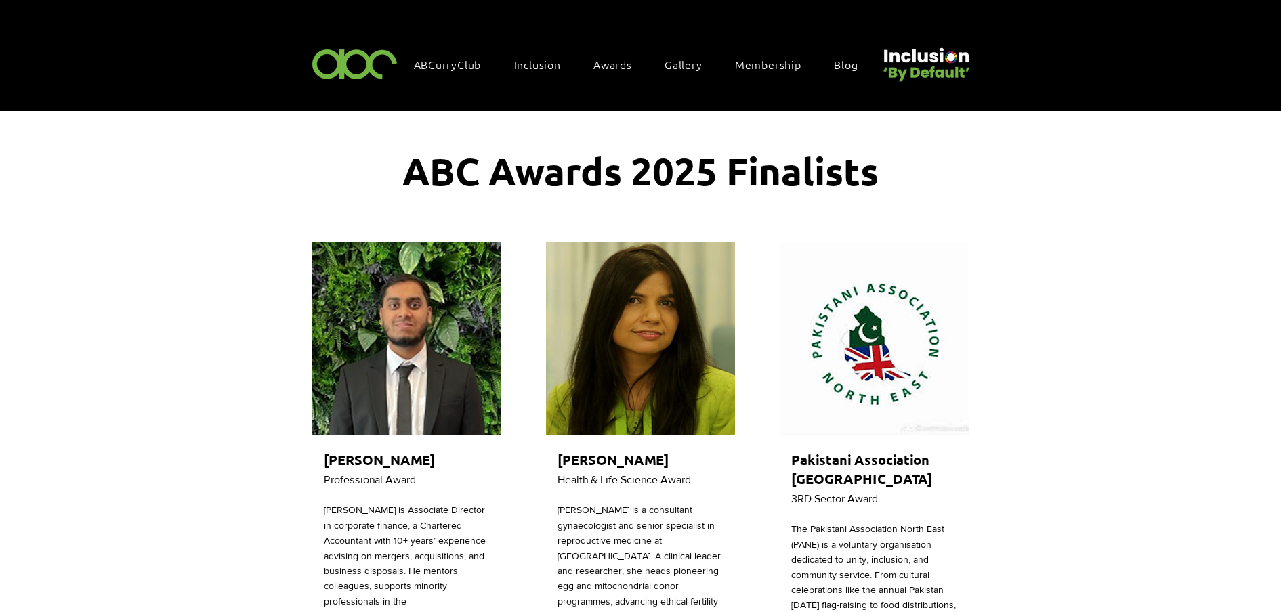
drag, startPoint x: 638, startPoint y: 161, endPoint x: 710, endPoint y: 169, distance: 72.3
click at [710, 169] on span "ABC Awards 2025 Finalists" at bounding box center [640, 170] width 476 height 47
drag, startPoint x: 710, startPoint y: 169, endPoint x: 704, endPoint y: 165, distance: 7.2
click at [704, 165] on span "ABC Awards 2025 Finalists" at bounding box center [640, 170] width 476 height 47
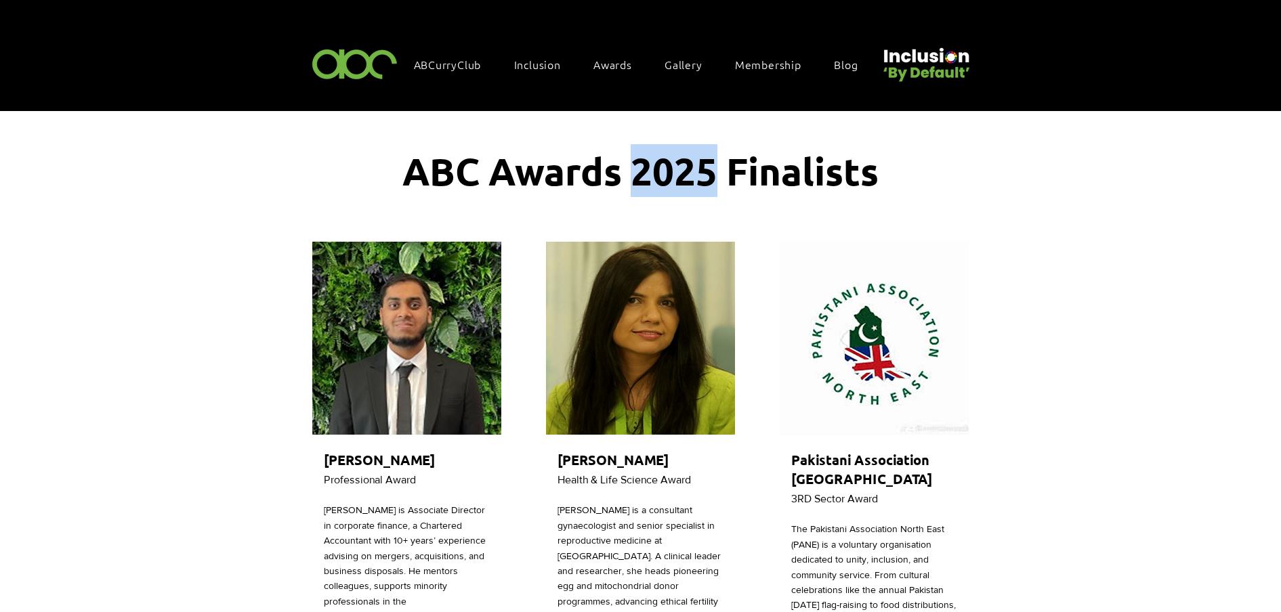
click at [700, 161] on span "ABC Awards 2025 Finalists" at bounding box center [640, 170] width 476 height 47
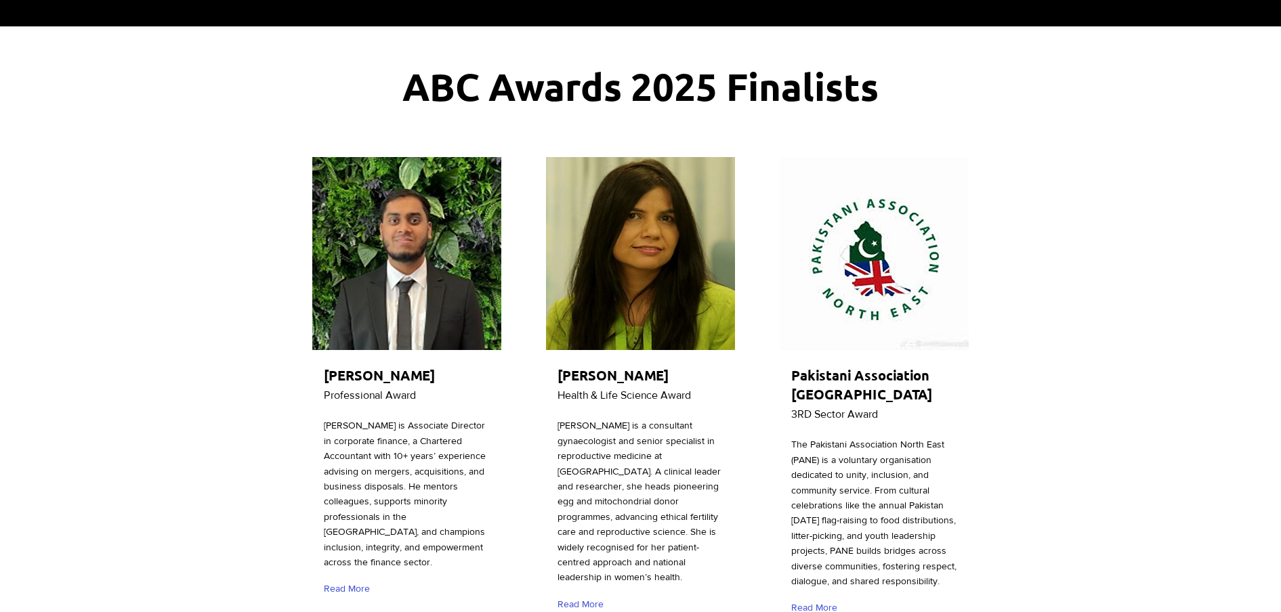
scroll to position [254, 0]
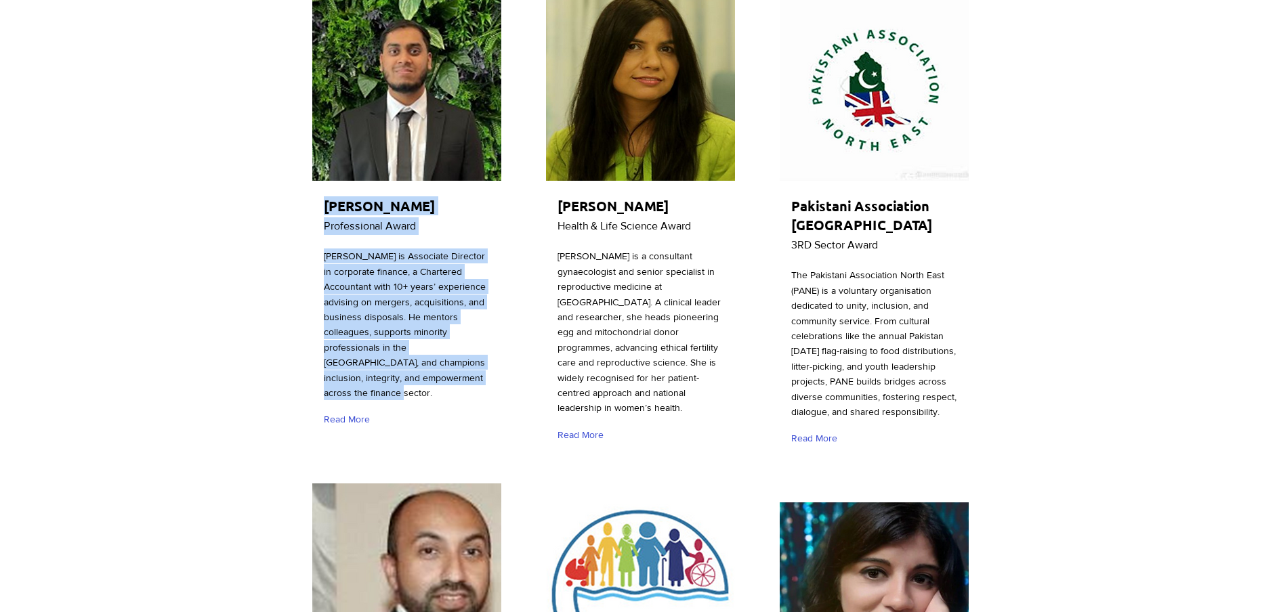
drag, startPoint x: 326, startPoint y: 205, endPoint x: 361, endPoint y: 394, distance: 192.2
click at [361, 394] on div "[PERSON_NAME] Professional Award [PERSON_NAME] is Associate Director in corpora…" at bounding box center [406, 212] width 193 height 455
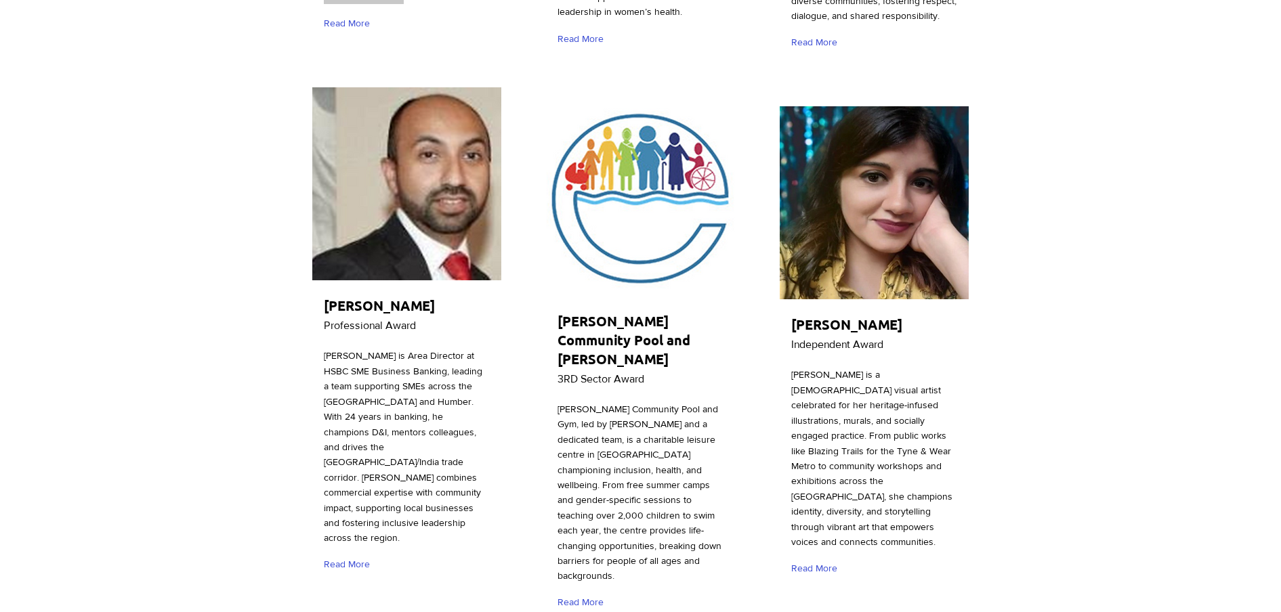
scroll to position [677, 0]
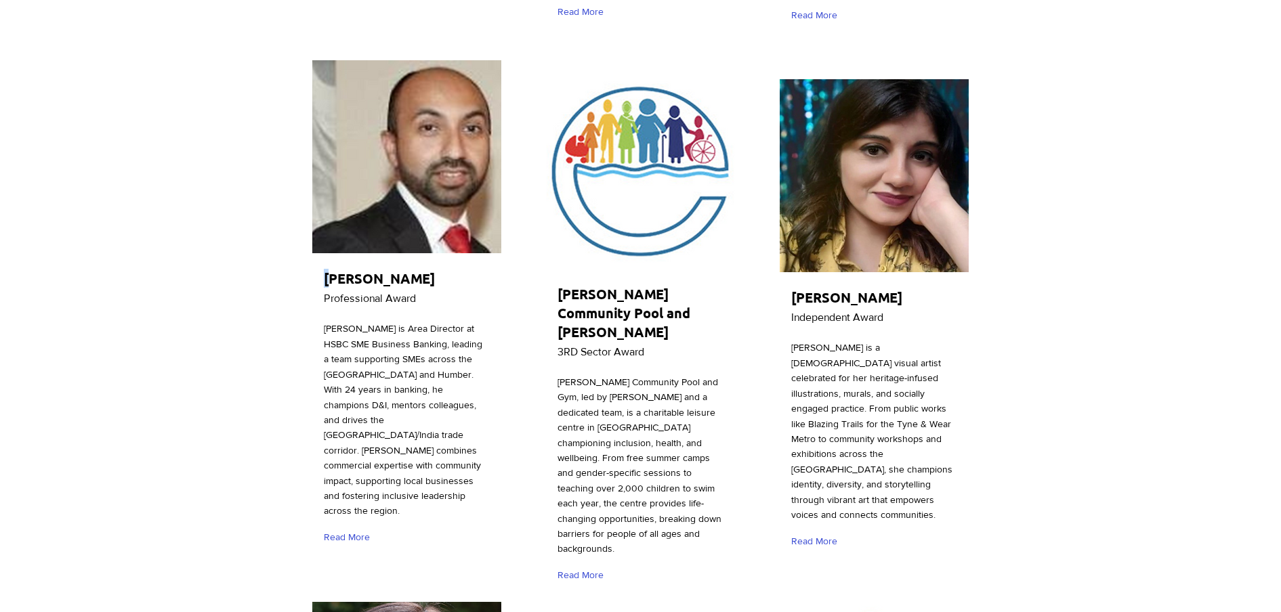
drag, startPoint x: 328, startPoint y: 284, endPoint x: 354, endPoint y: 307, distance: 34.0
click at [354, 307] on div "[PERSON_NAME] Professional Award [PERSON_NAME] is Area Director at HSBC SME Bus…" at bounding box center [406, 308] width 193 height 500
drag, startPoint x: 354, startPoint y: 307, endPoint x: 307, endPoint y: 265, distance: 61.9
click at [320, 275] on div at bounding box center [406, 308] width 193 height 500
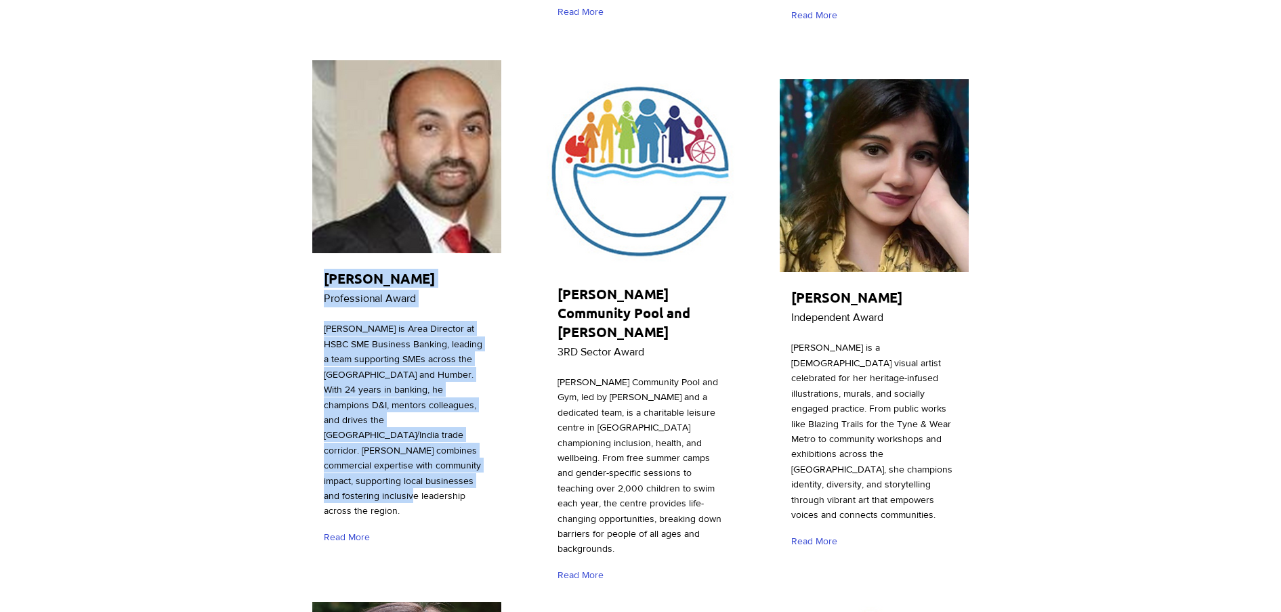
drag, startPoint x: 322, startPoint y: 276, endPoint x: 446, endPoint y: 458, distance: 220.3
click at [446, 458] on div "[PERSON_NAME] Professional Award [PERSON_NAME] is Area Director at HSBC SME Bus…" at bounding box center [406, 308] width 193 height 500
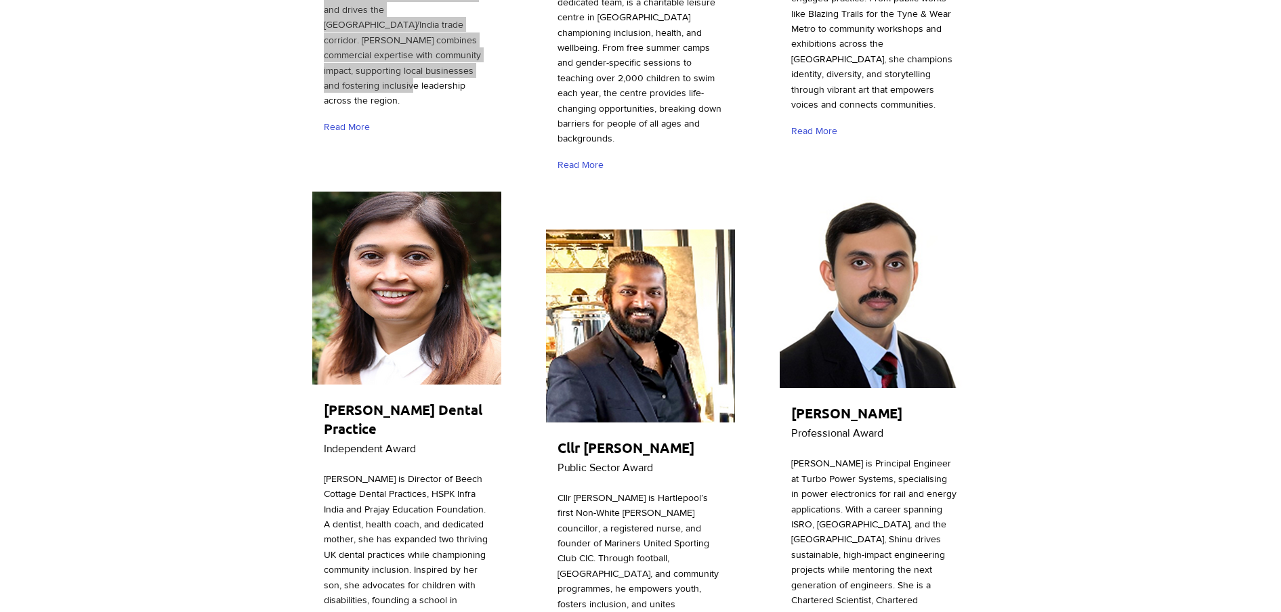
scroll to position [1270, 0]
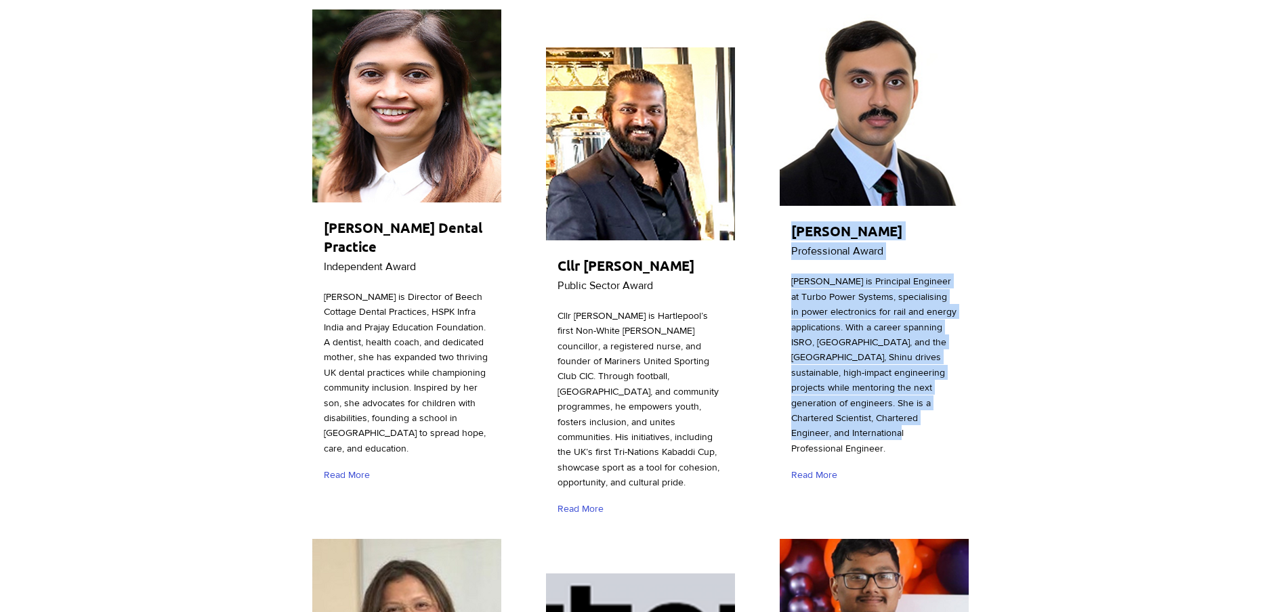
drag, startPoint x: 793, startPoint y: 220, endPoint x: 905, endPoint y: 434, distance: 241.4
click at [905, 434] on div "[PERSON_NAME] Professional Award [PERSON_NAME] is Principal Engineer at Turbo P…" at bounding box center [873, 253] width 193 height 486
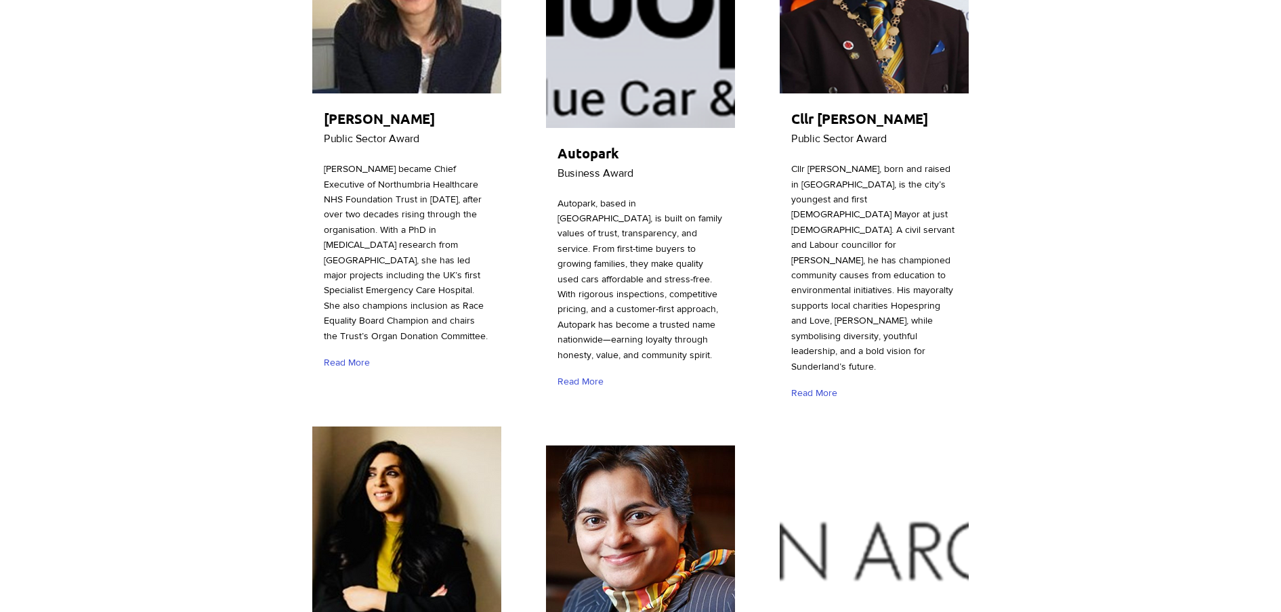
scroll to position [2201, 0]
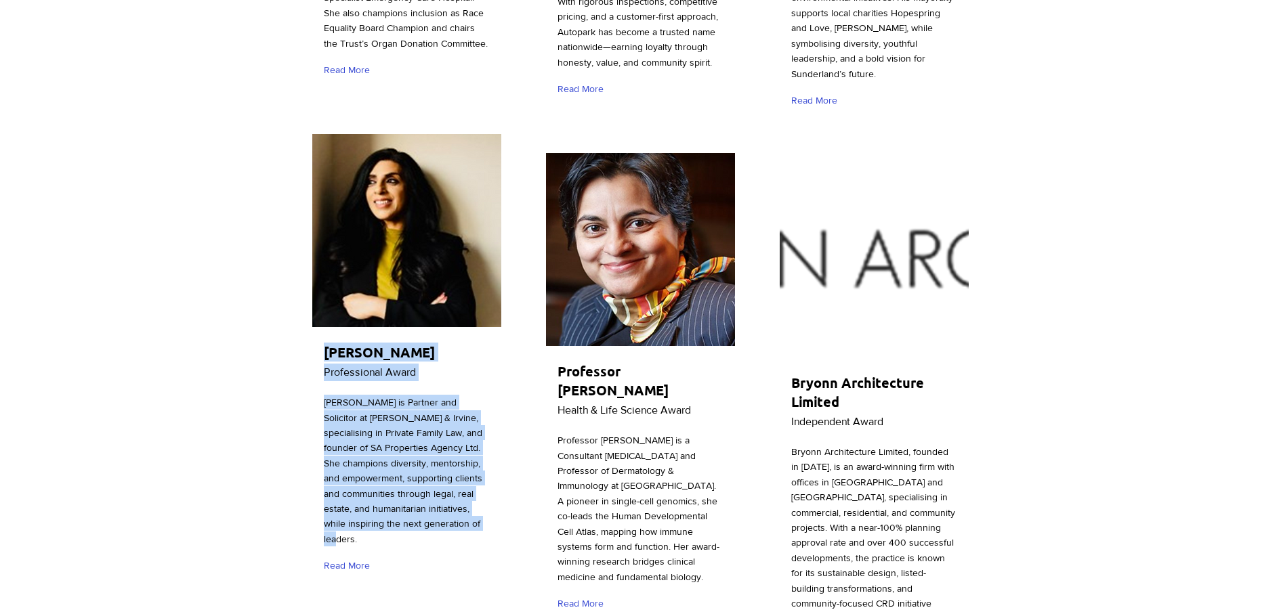
drag, startPoint x: 326, startPoint y: 283, endPoint x: 487, endPoint y: 461, distance: 239.3
click at [487, 461] on div "[PERSON_NAME] Professional Award [PERSON_NAME] is Partner and Solicitor at [PER…" at bounding box center [406, 358] width 193 height 455
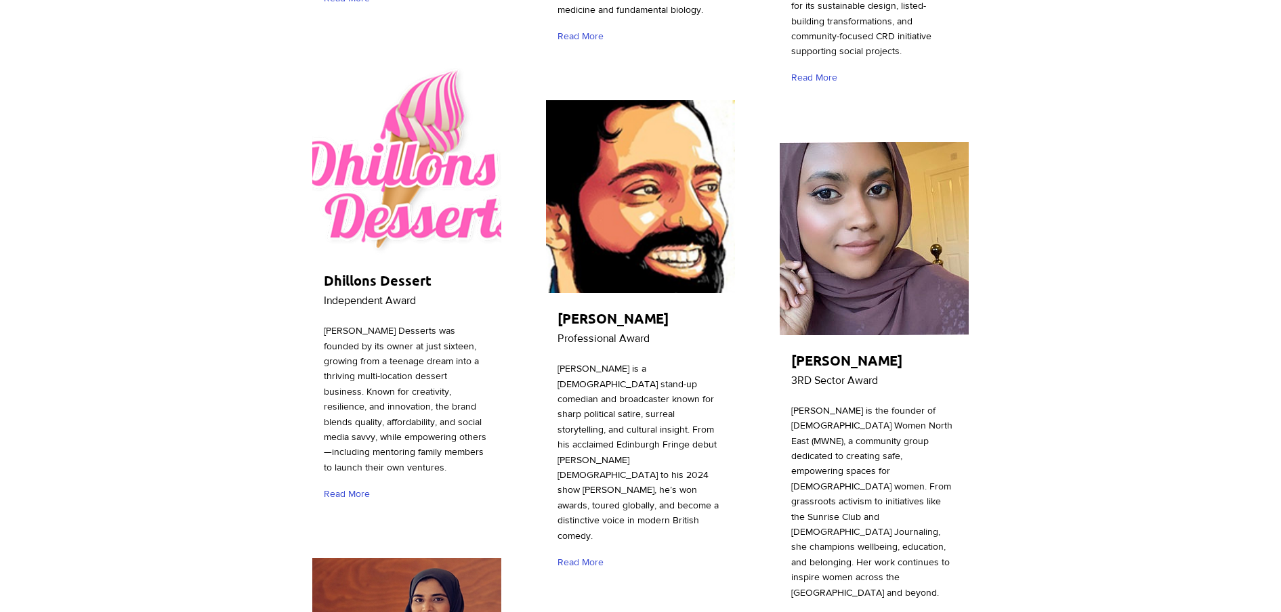
scroll to position [2794, 0]
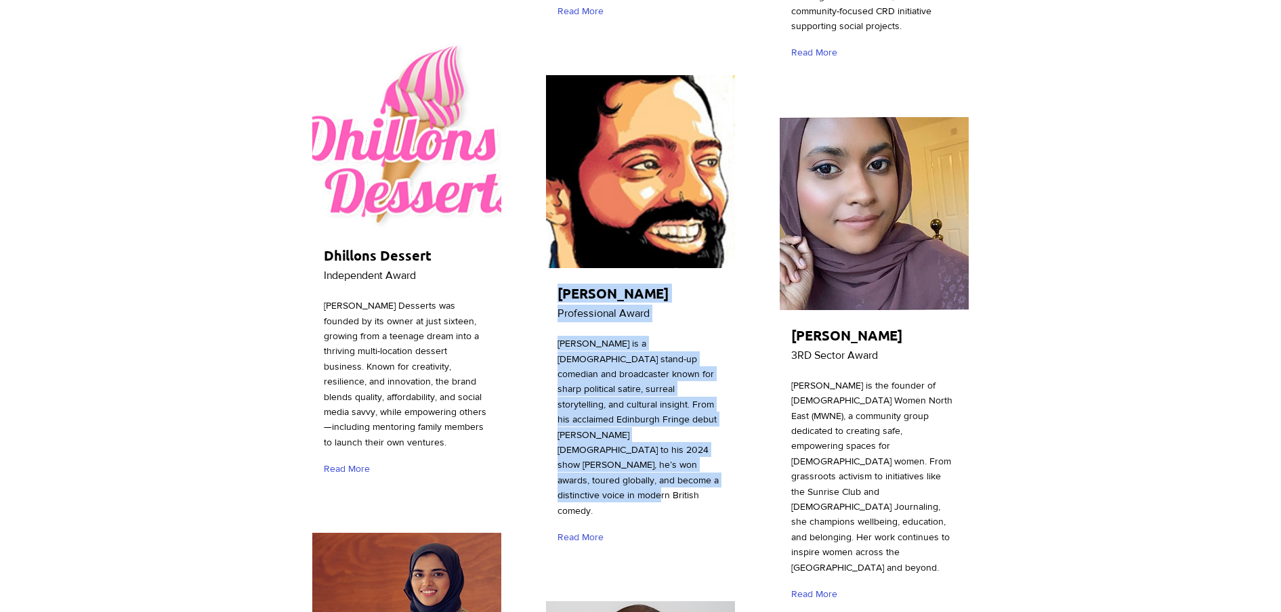
drag, startPoint x: 559, startPoint y: 255, endPoint x: 690, endPoint y: 442, distance: 228.1
click at [690, 442] on div "[PERSON_NAME] Professional Award [PERSON_NAME] is a [DEMOGRAPHIC_DATA] stand-up…" at bounding box center [640, 315] width 193 height 486
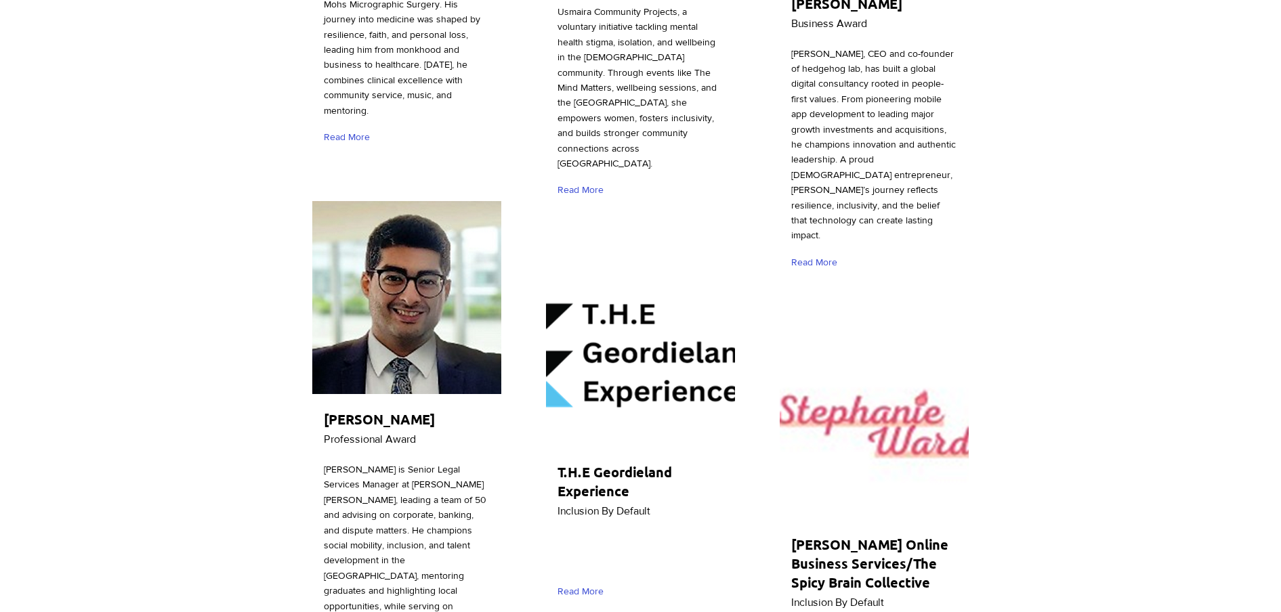
scroll to position [4233, 0]
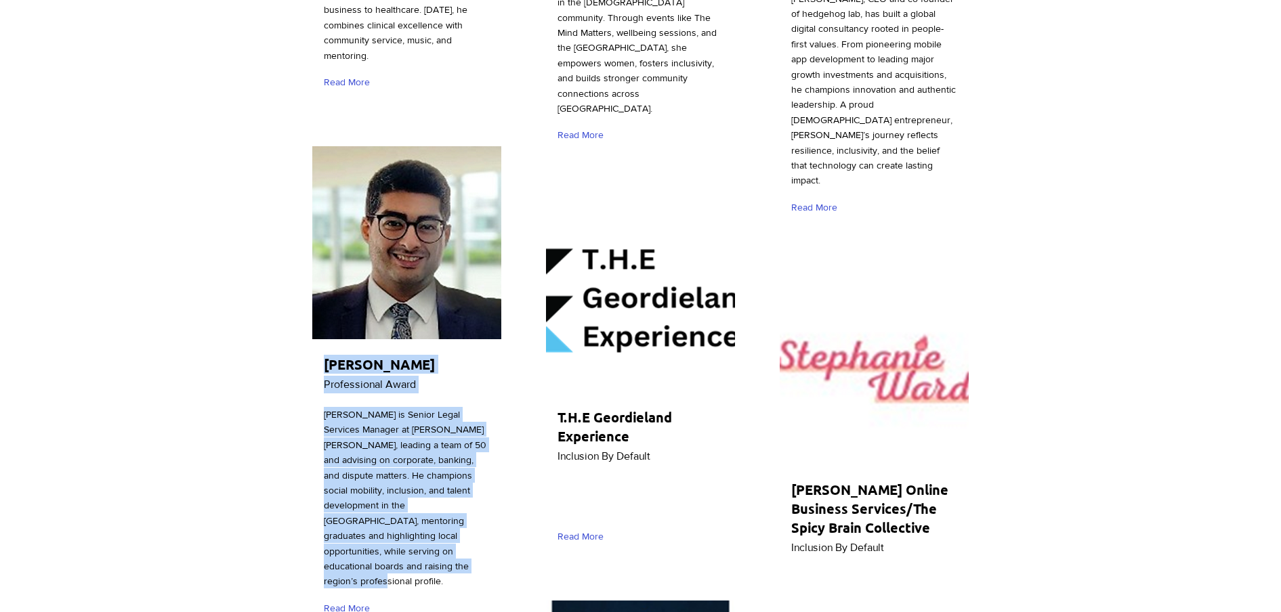
drag, startPoint x: 318, startPoint y: 256, endPoint x: 454, endPoint y: 463, distance: 247.7
click at [454, 463] on div "[PERSON_NAME] Professional Award [PERSON_NAME] is Senior Legal Services Manager…" at bounding box center [406, 387] width 193 height 486
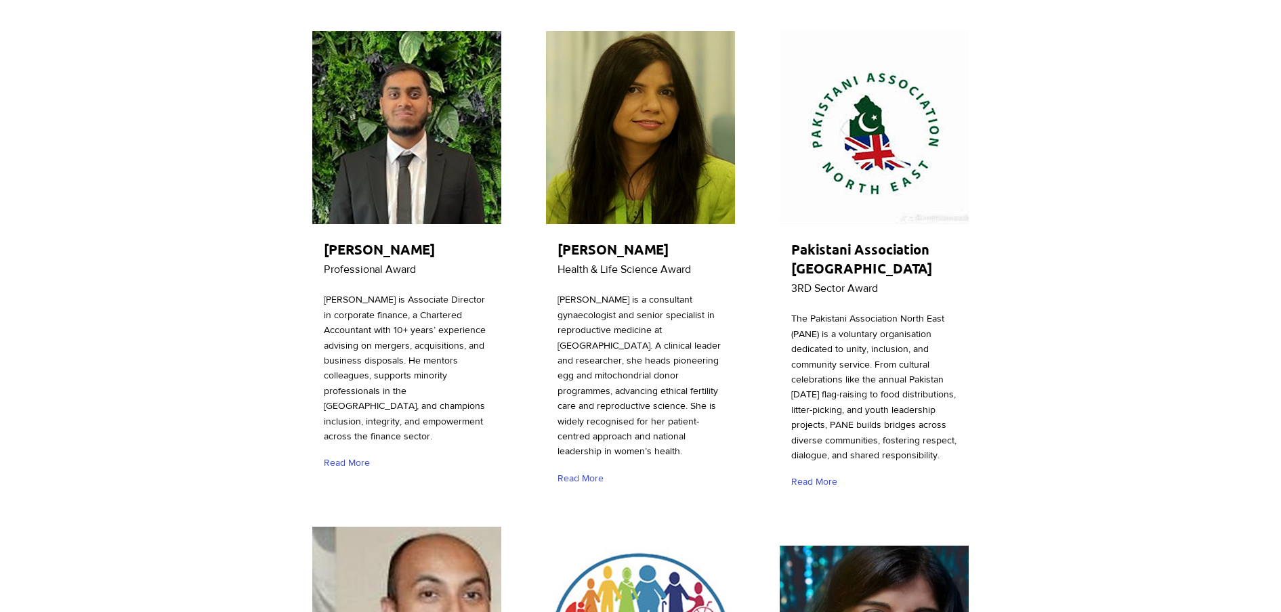
scroll to position [339, 0]
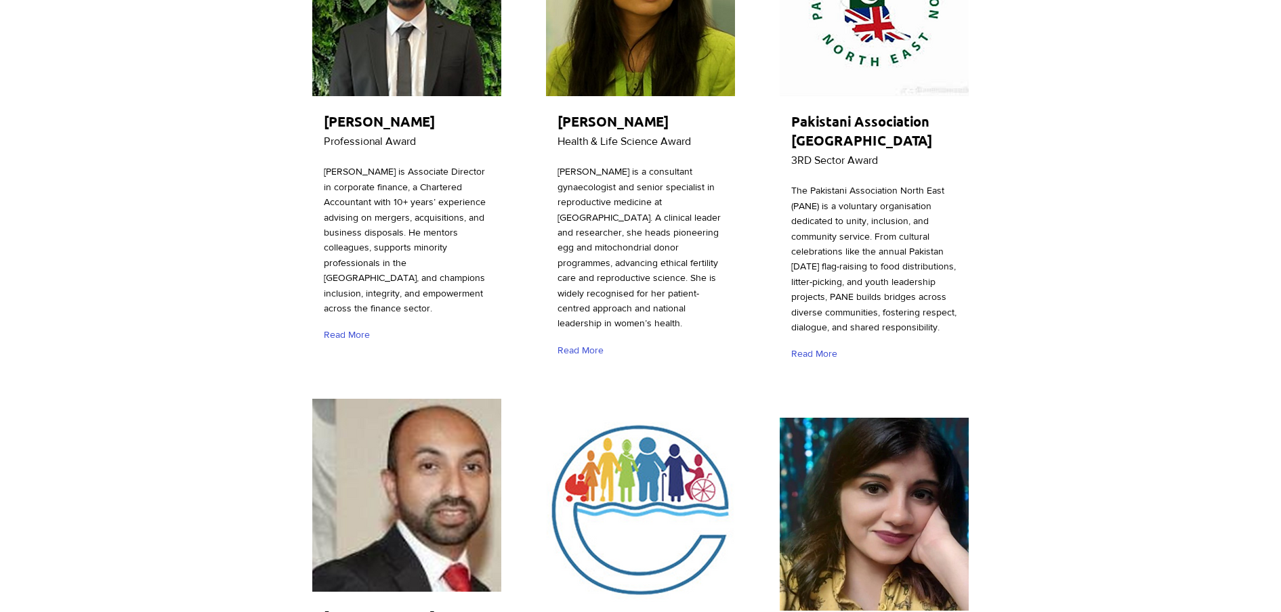
drag, startPoint x: 677, startPoint y: 142, endPoint x: 720, endPoint y: 125, distance: 46.2
click at [677, 131] on h2 "[PERSON_NAME]" at bounding box center [636, 121] width 159 height 19
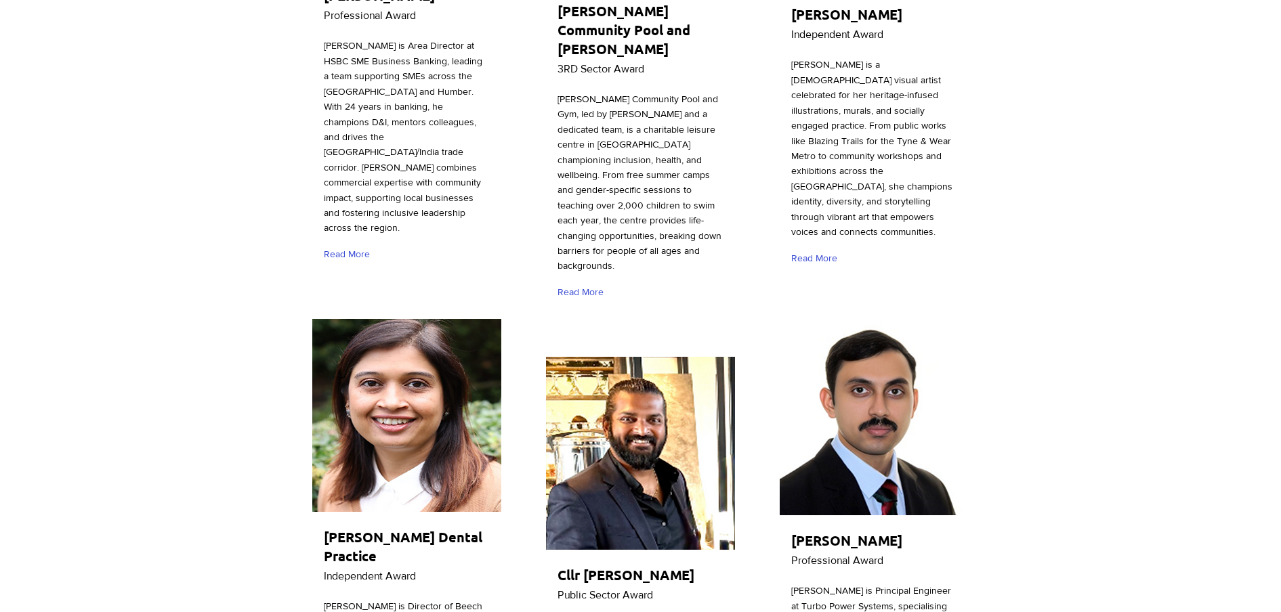
scroll to position [931, 0]
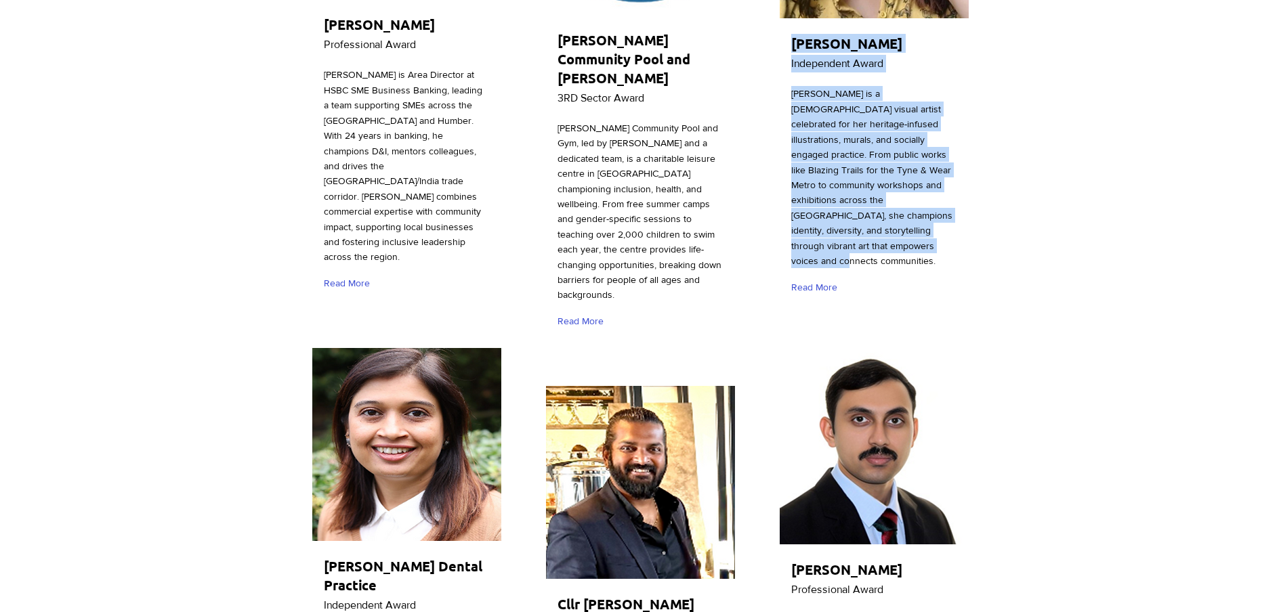
drag, startPoint x: 786, startPoint y: 53, endPoint x: 891, endPoint y: 260, distance: 232.3
click at [891, 260] on div "[PERSON_NAME] Independent Award [PERSON_NAME] is a [GEOGRAPHIC_DATA][DEMOGRAPHI…" at bounding box center [873, 66] width 193 height 486
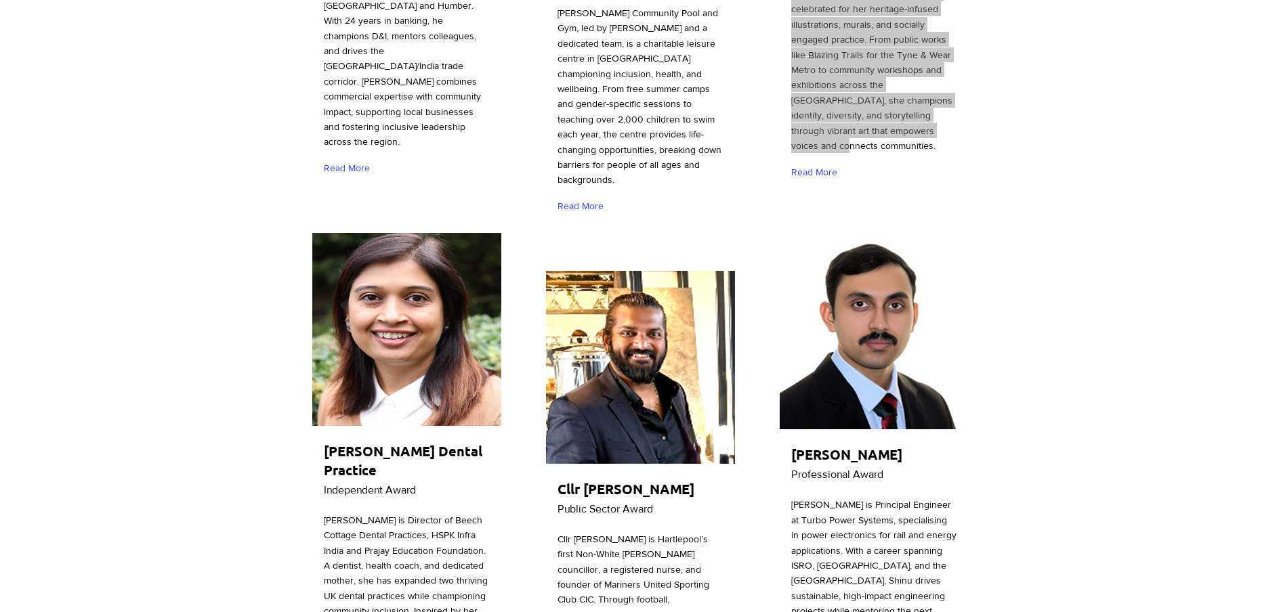
scroll to position [1185, 0]
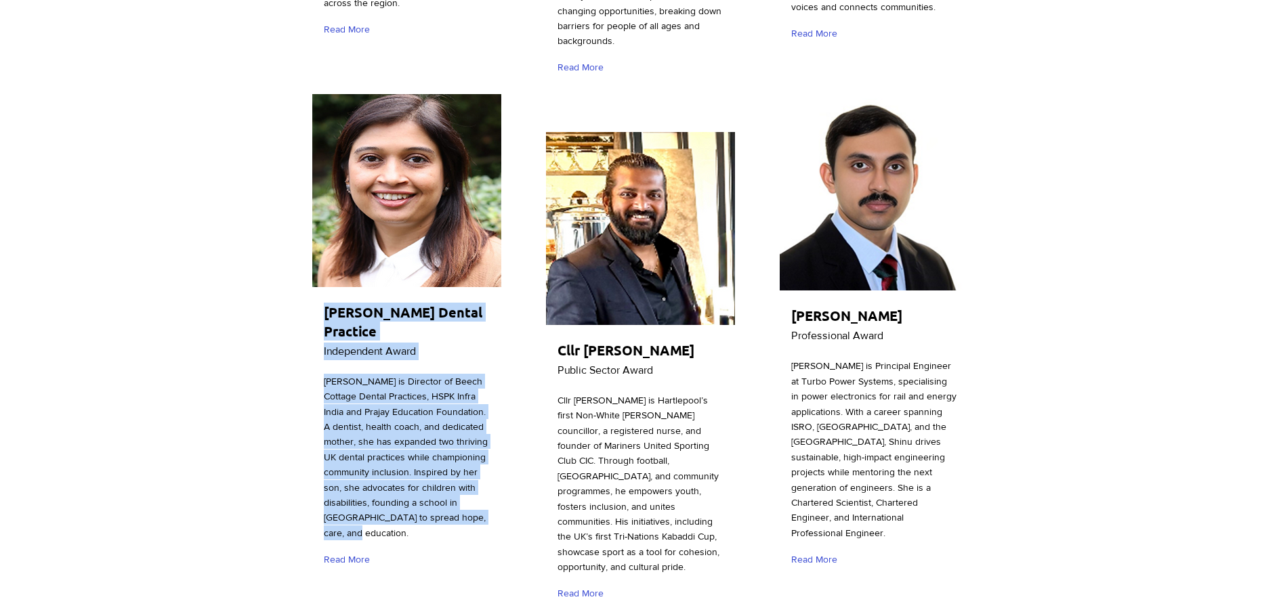
drag, startPoint x: 317, startPoint y: 264, endPoint x: 480, endPoint y: 465, distance: 259.0
click at [480, 465] on div "[PERSON_NAME] Dental Practice Independent Award [PERSON_NAME] is Director of Be…" at bounding box center [406, 335] width 193 height 489
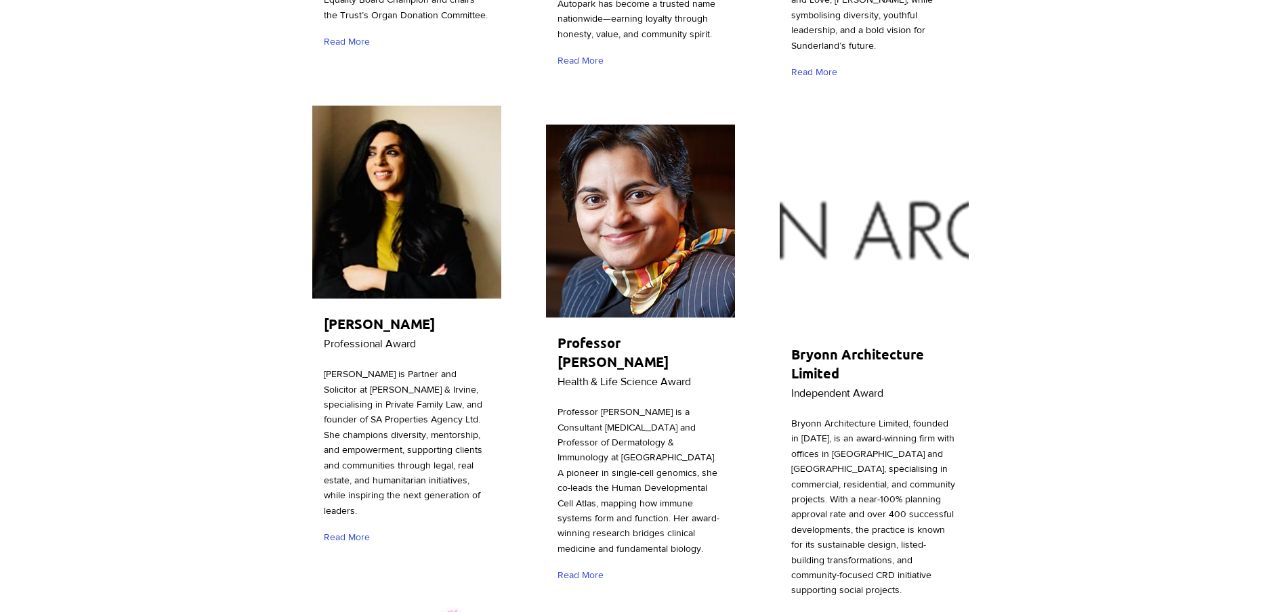
scroll to position [2370, 0]
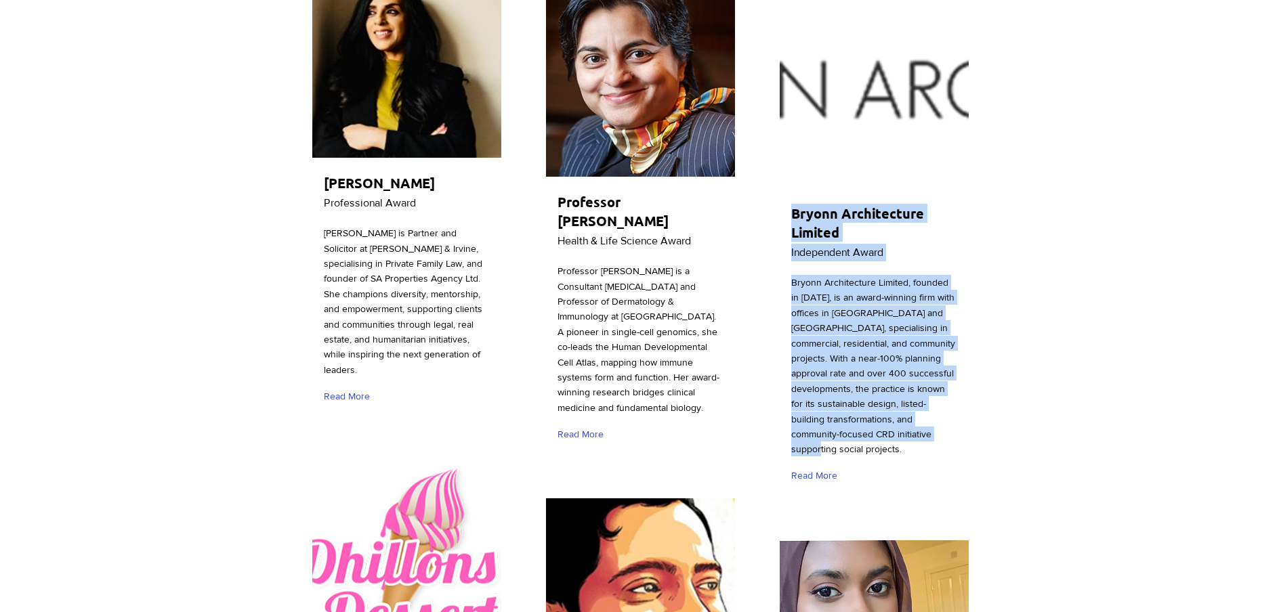
drag, startPoint x: 792, startPoint y: 169, endPoint x: 909, endPoint y: 391, distance: 250.2
click at [909, 391] on div "Bryonn Architecture Limited Independent Award Bryonn Architecture Limited, foun…" at bounding box center [873, 245] width 193 height 505
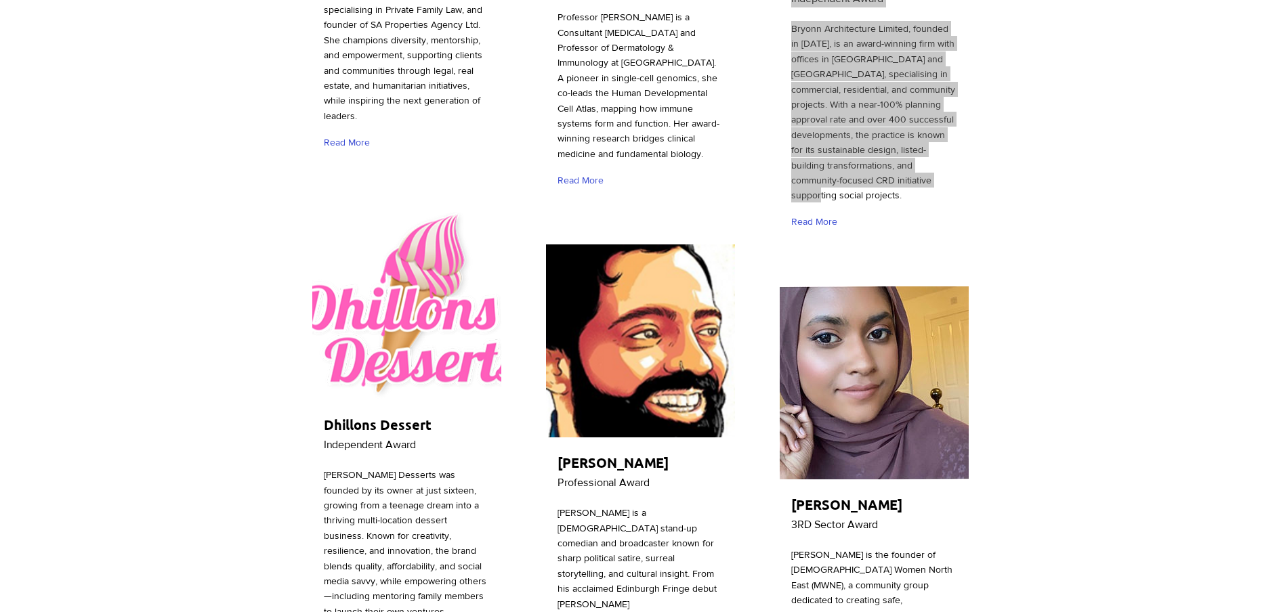
scroll to position [2709, 0]
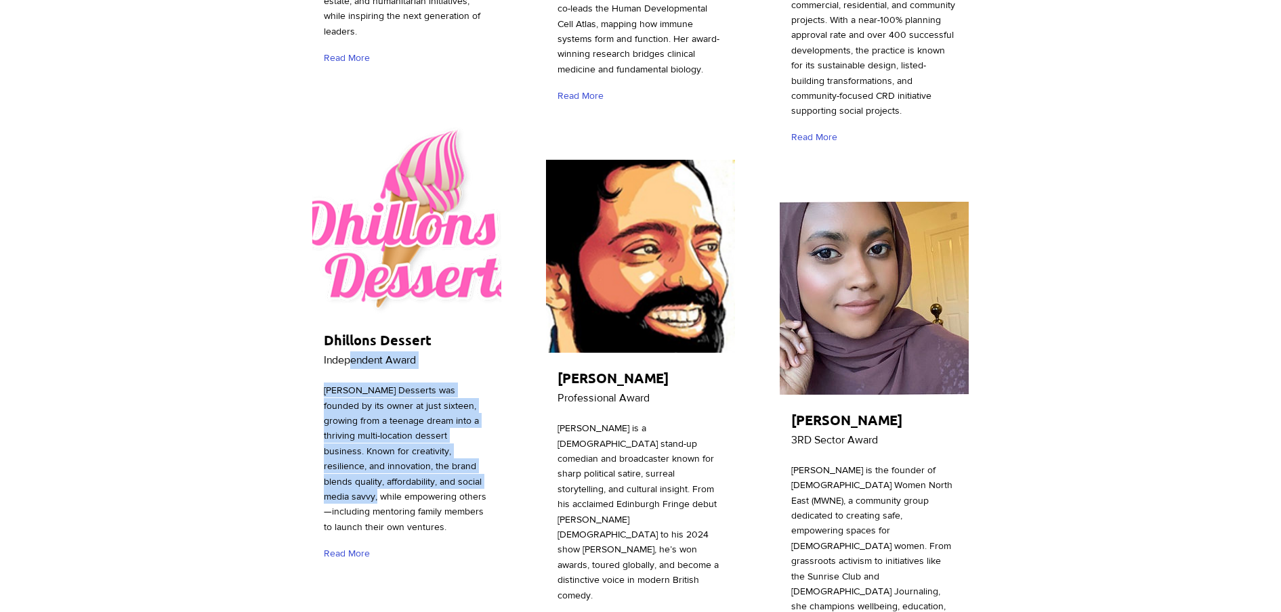
drag, startPoint x: 321, startPoint y: 263, endPoint x: 439, endPoint y: 406, distance: 184.7
click at [439, 406] on div "Dhillons Dessert Independent Award [PERSON_NAME] Desserts was founded by its ow…" at bounding box center [406, 346] width 193 height 455
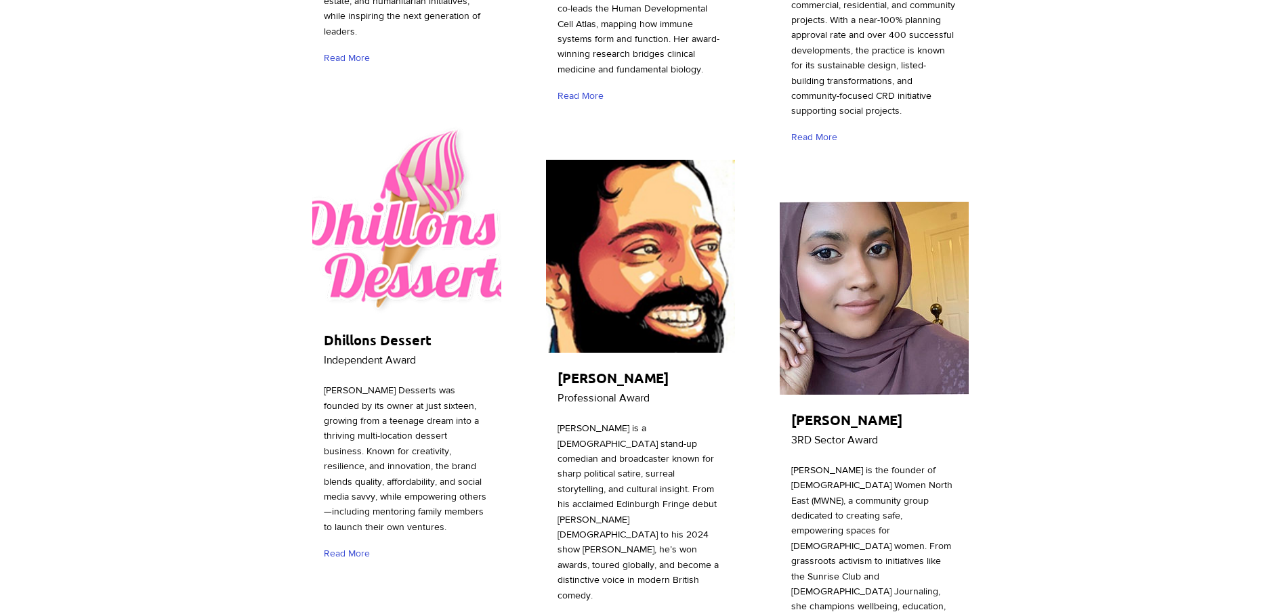
drag, startPoint x: 439, startPoint y: 406, endPoint x: 433, endPoint y: 458, distance: 52.4
click at [433, 458] on div at bounding box center [406, 346] width 193 height 455
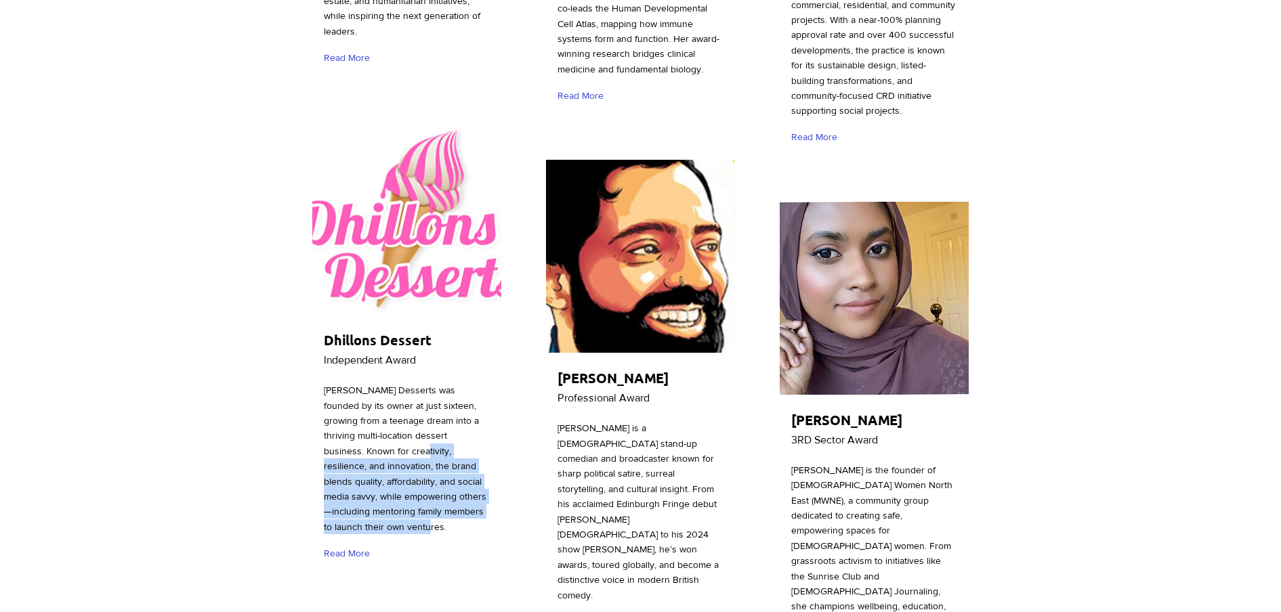
drag, startPoint x: 429, startPoint y: 453, endPoint x: 355, endPoint y: 371, distance: 110.3
click at [355, 383] on p "[PERSON_NAME] Desserts was founded by its owner at just sixteen, growing from a…" at bounding box center [406, 459] width 165 height 152
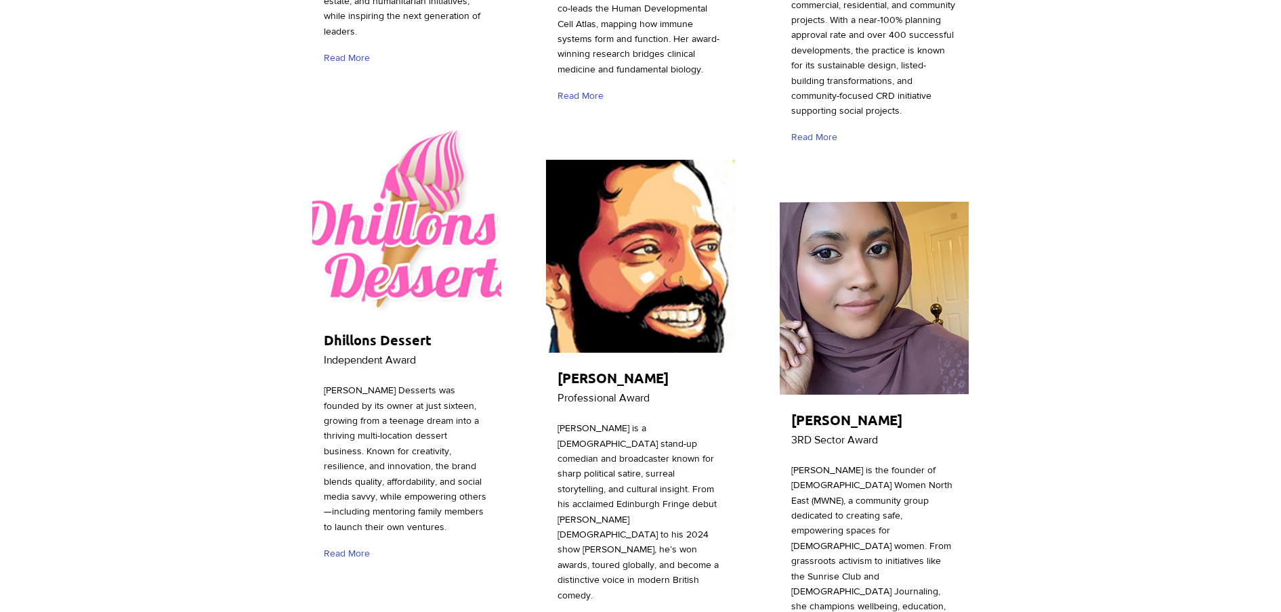
drag, startPoint x: 355, startPoint y: 371, endPoint x: 298, endPoint y: 266, distance: 119.4
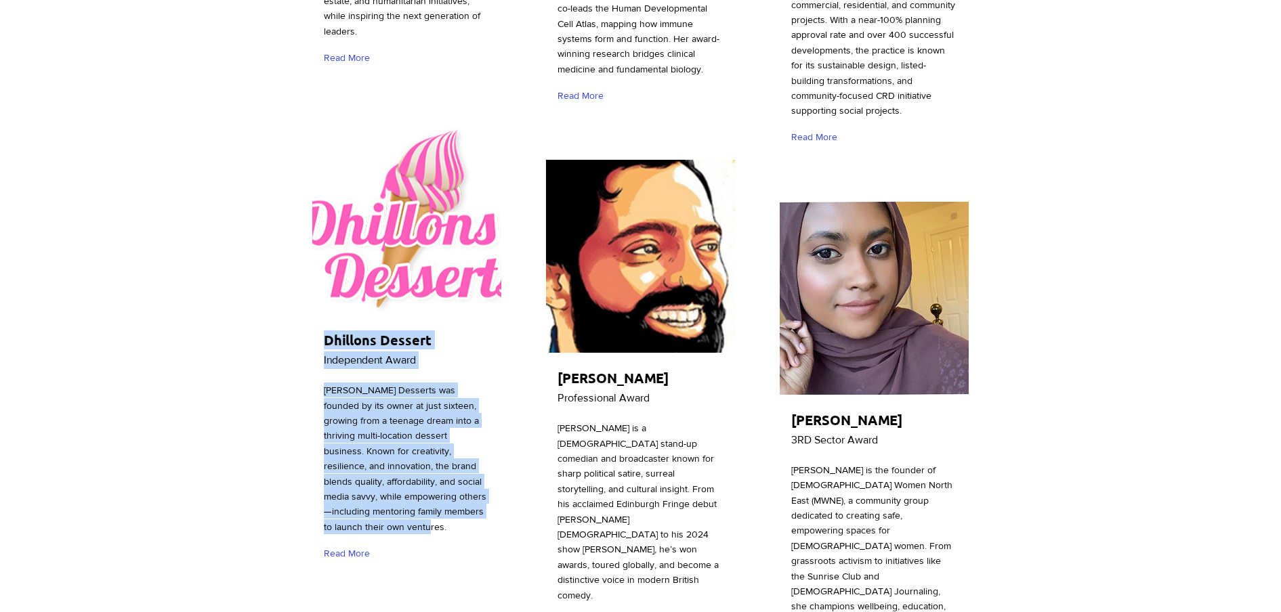
drag, startPoint x: 325, startPoint y: 259, endPoint x: 410, endPoint y: 452, distance: 210.8
click at [410, 452] on div "Dhillons Dessert Independent Award [PERSON_NAME] Desserts was founded by its ow…" at bounding box center [406, 346] width 193 height 455
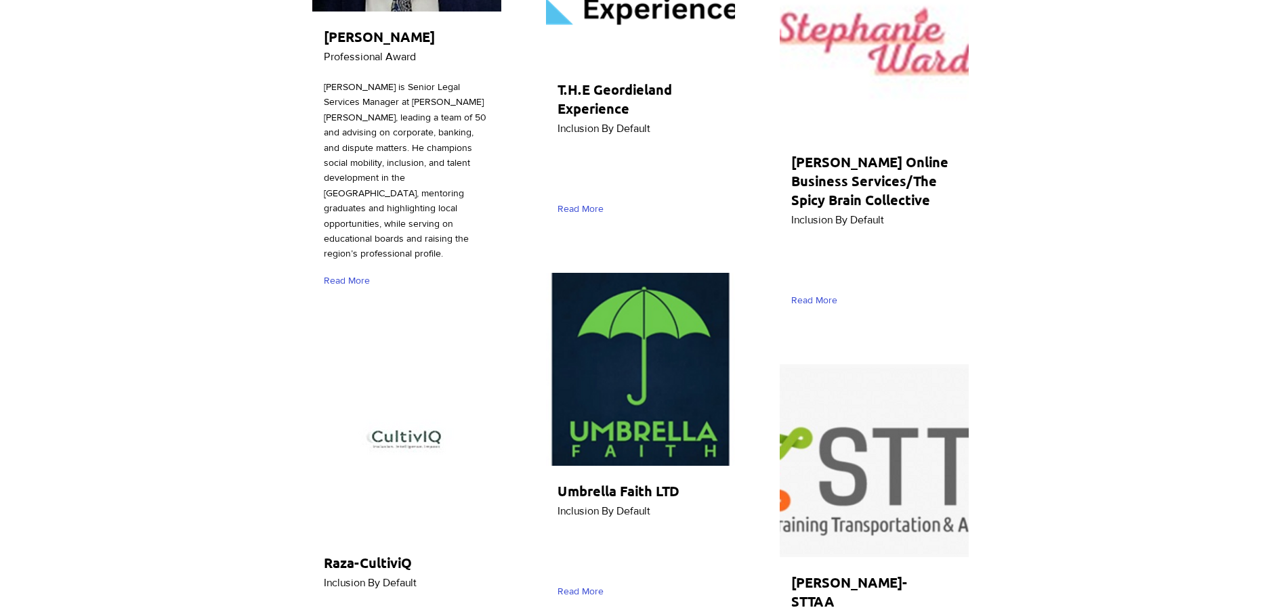
scroll to position [4656, 0]
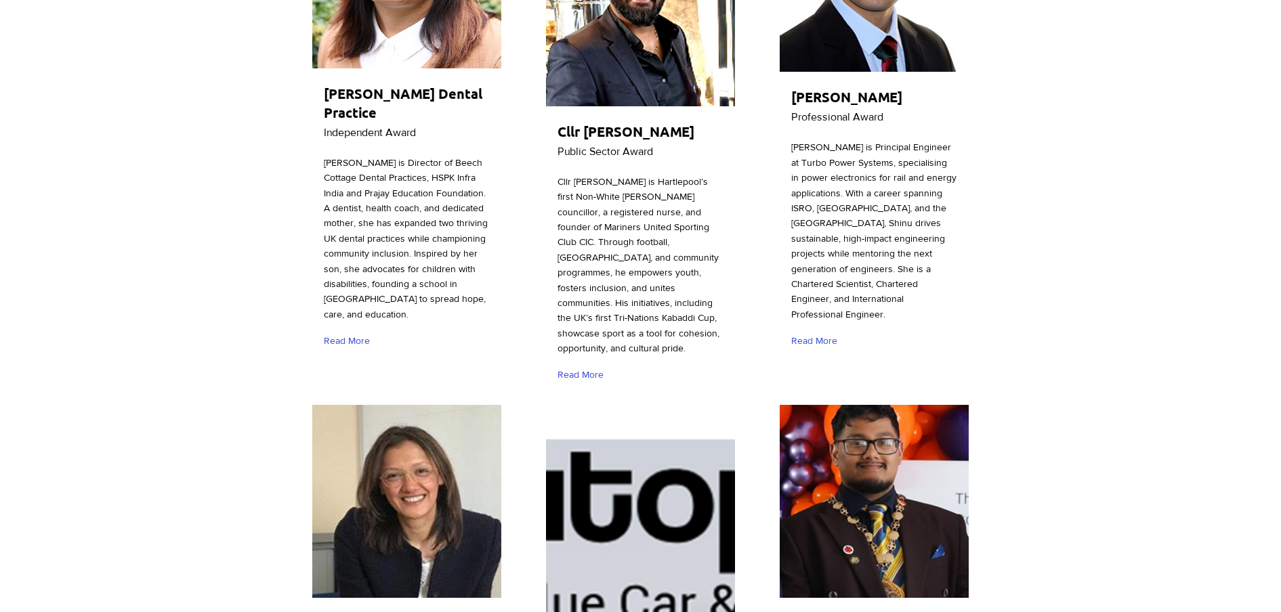
scroll to position [1604, 0]
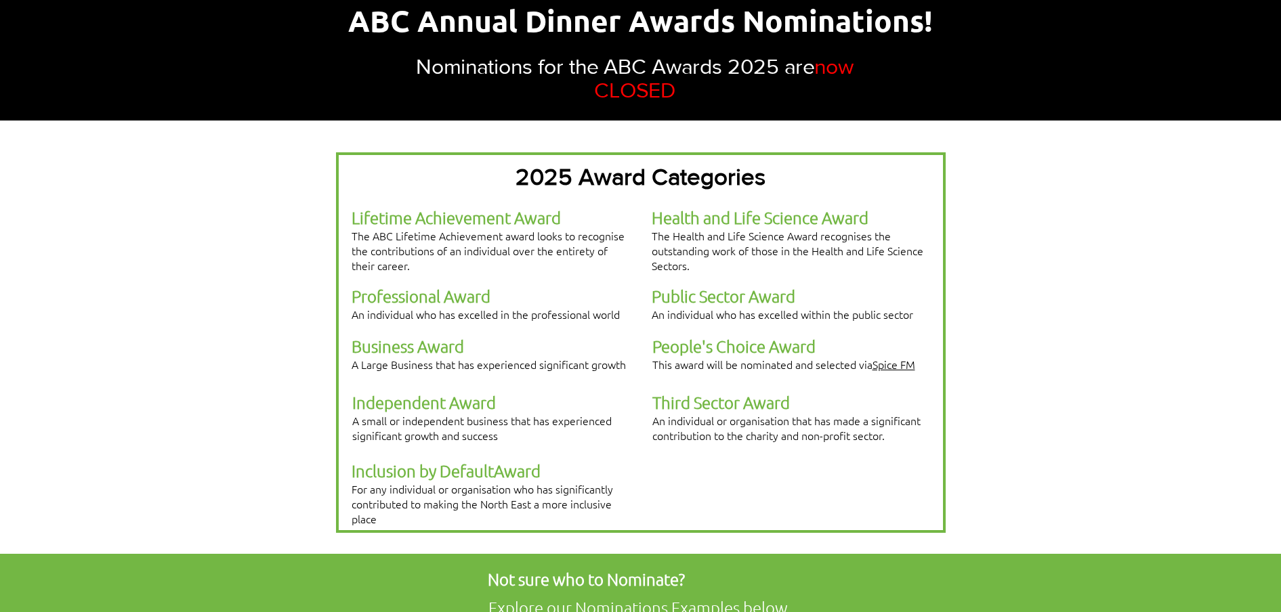
scroll to position [254, 0]
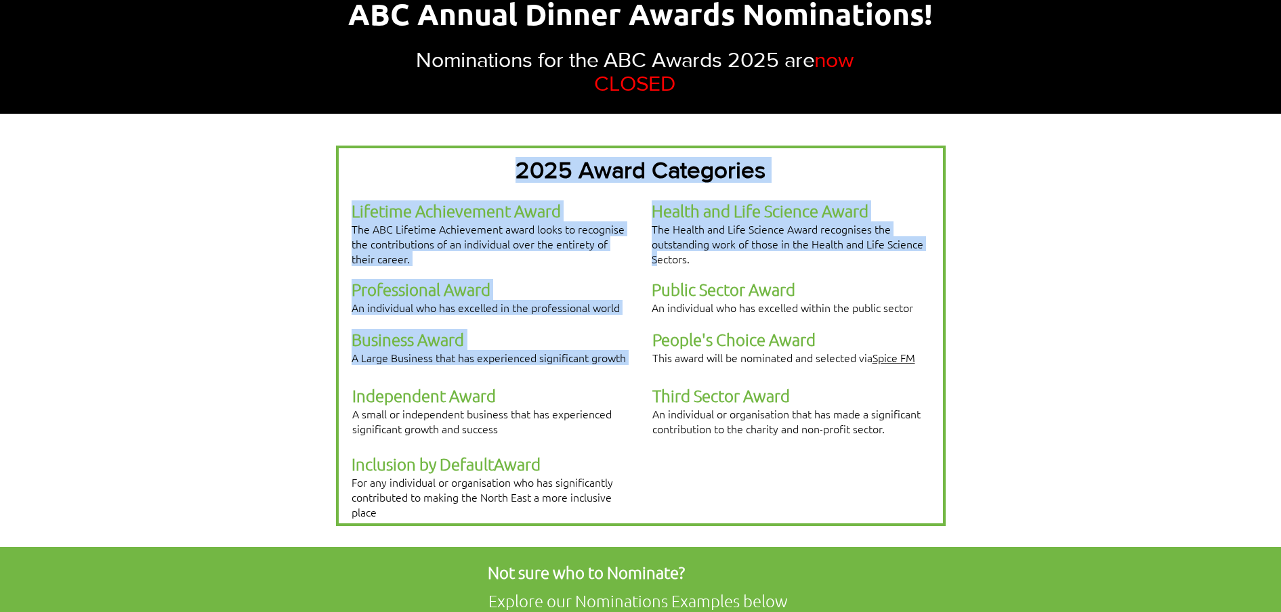
drag, startPoint x: 714, startPoint y: 251, endPoint x: 656, endPoint y: 238, distance: 59.6
click at [656, 238] on div "2025 Award Categories Lifetime Achievement Award The ABC Lifetime Achievement a…" at bounding box center [640, 336] width 609 height 381
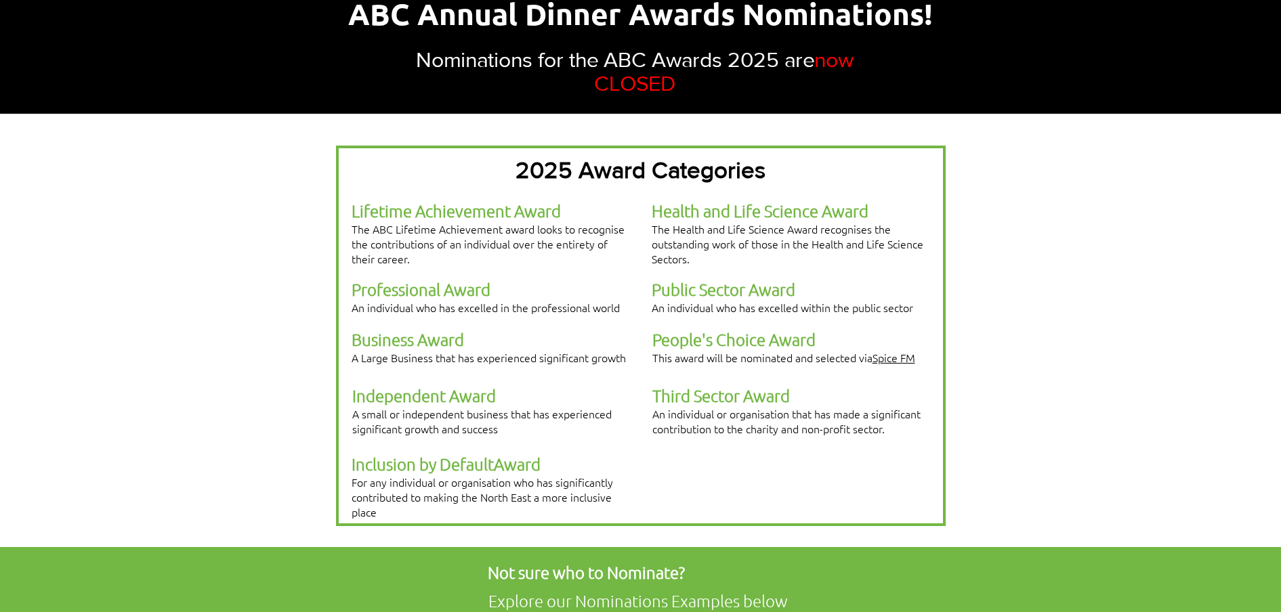
drag, startPoint x: 656, startPoint y: 238, endPoint x: 672, endPoint y: 239, distance: 16.3
click at [672, 239] on span "The Health and Life Science Award recognises the outstanding work of those in t…" at bounding box center [787, 243] width 272 height 45
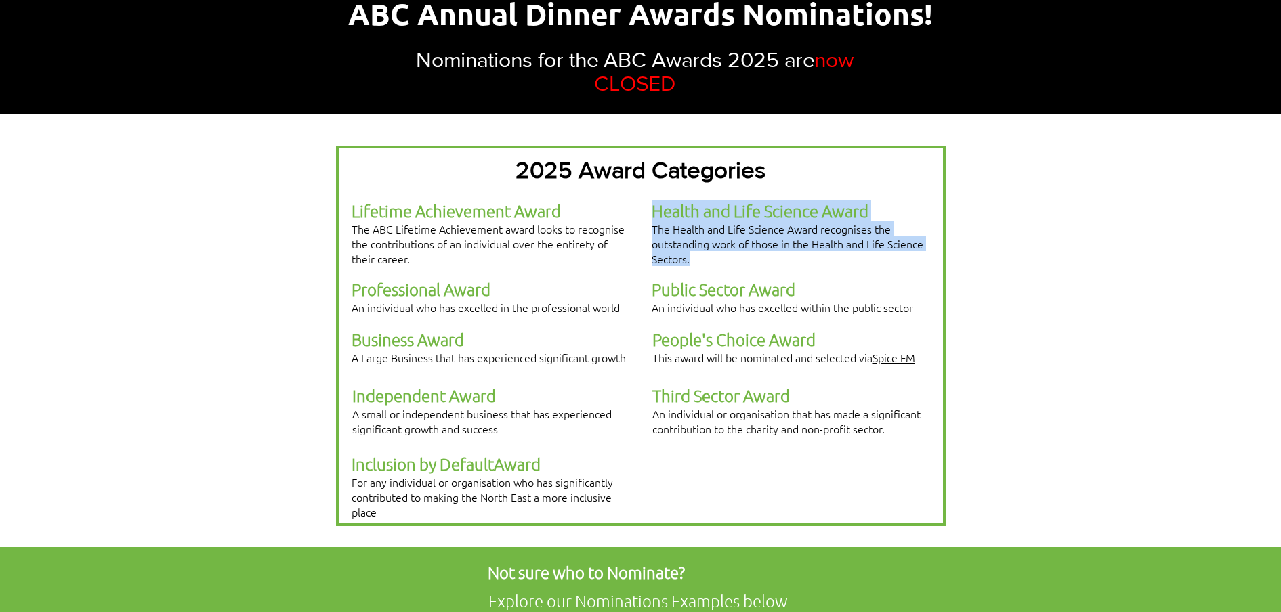
drag, startPoint x: 694, startPoint y: 240, endPoint x: 654, endPoint y: 196, distance: 59.4
click at [654, 200] on p "Health and Life Science Award The Health and Life Science Award recognises the …" at bounding box center [789, 233] width 277 height 66
copy p "Health and Life Science Award The Health and Life Science Award recognises the …"
click at [712, 234] on span "The Health and Life Science Award recognises the outstanding work of those in t…" at bounding box center [787, 243] width 272 height 45
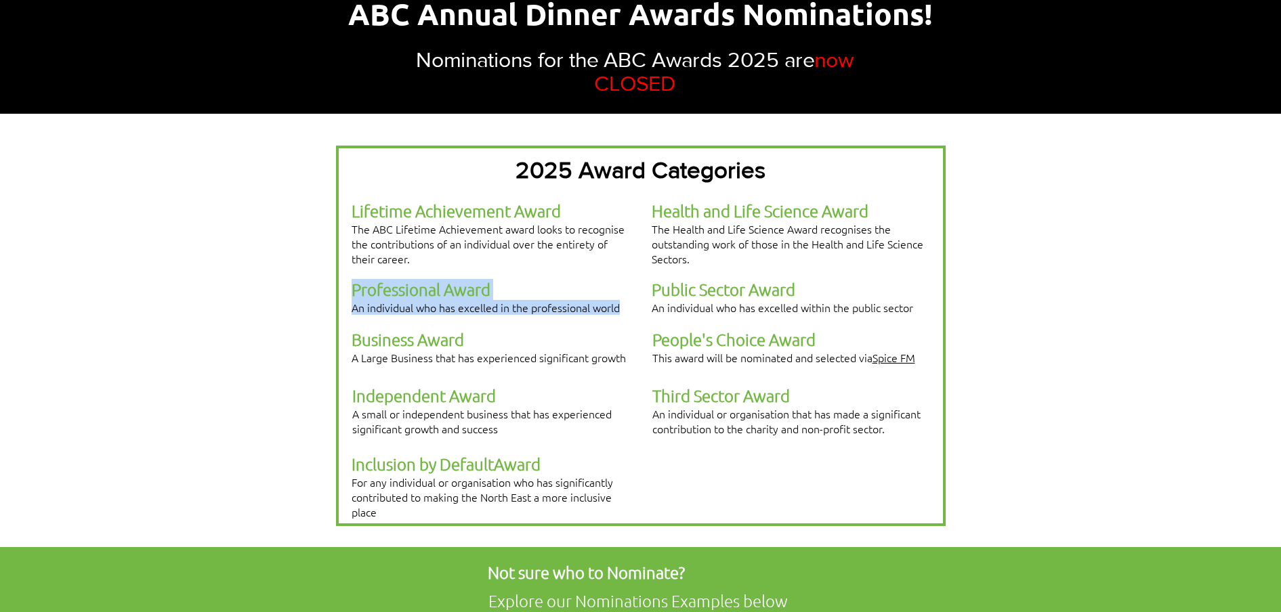
drag, startPoint x: 354, startPoint y: 272, endPoint x: 625, endPoint y: 282, distance: 271.1
click at [625, 282] on p "Professional Award An individual who has excelled in the professional world" at bounding box center [489, 297] width 277 height 36
copy p "Professional Award An individual who has excelled in the professional world"
drag, startPoint x: 490, startPoint y: 328, endPoint x: 484, endPoint y: 330, distance: 7.1
click at [490, 350] on span "A Large Business that has experienced significant growth" at bounding box center [488, 357] width 274 height 15
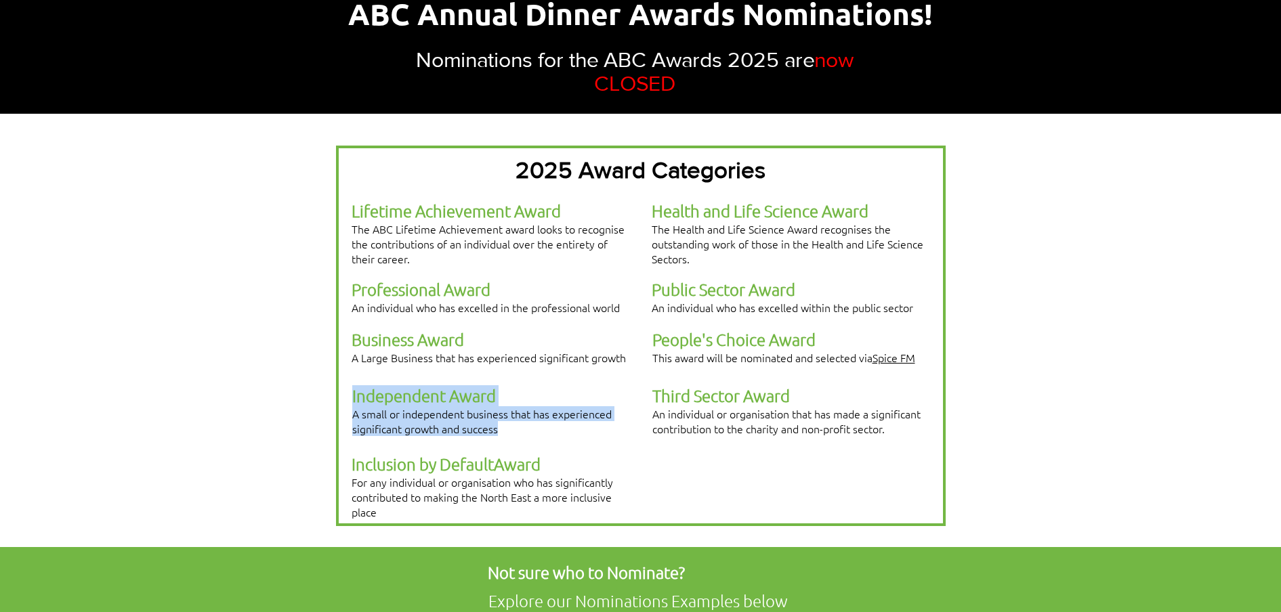
drag, startPoint x: 510, startPoint y: 391, endPoint x: 353, endPoint y: 363, distance: 159.7
click at [353, 385] on p "Independent Award A small or independent business that has experienced signific…" at bounding box center [490, 410] width 277 height 51
copy p "Independent Award A small or independent business that has experienced signific…"
